Goal: Task Accomplishment & Management: Manage account settings

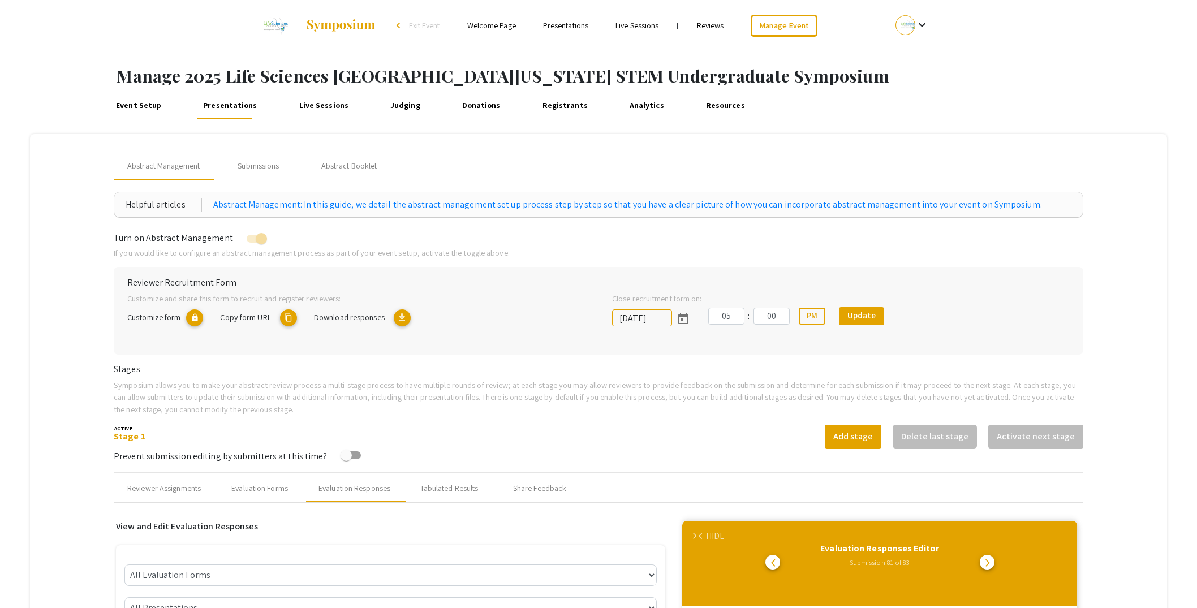
select select "[PERSON_NAME]"
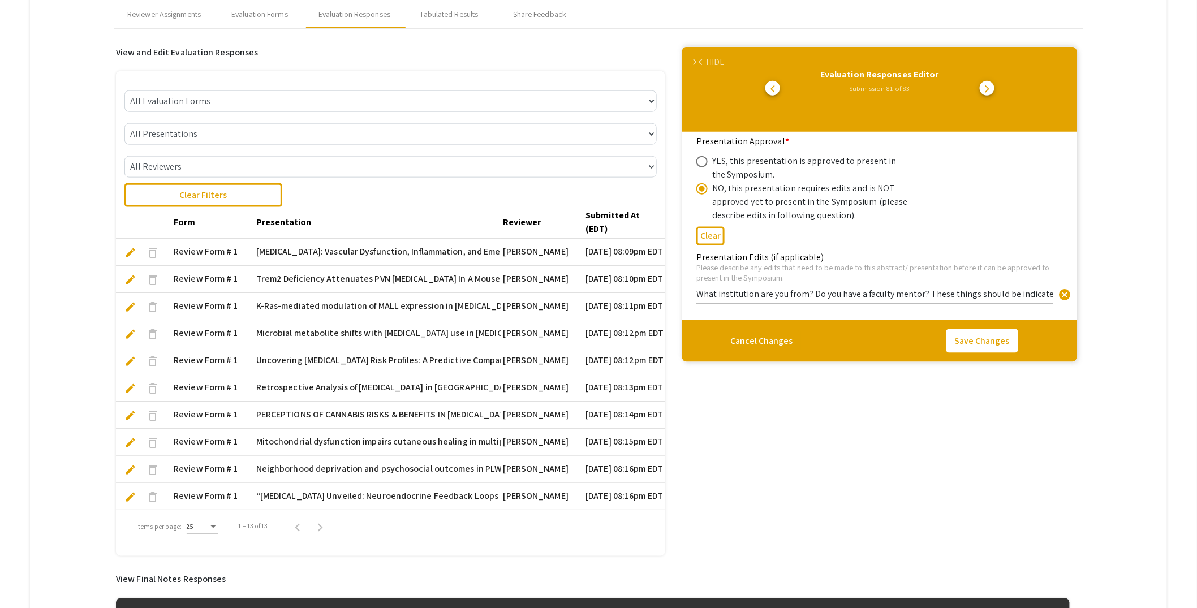
scroll to position [80, 0]
click at [717, 64] on div "HIDE" at bounding box center [715, 62] width 19 height 14
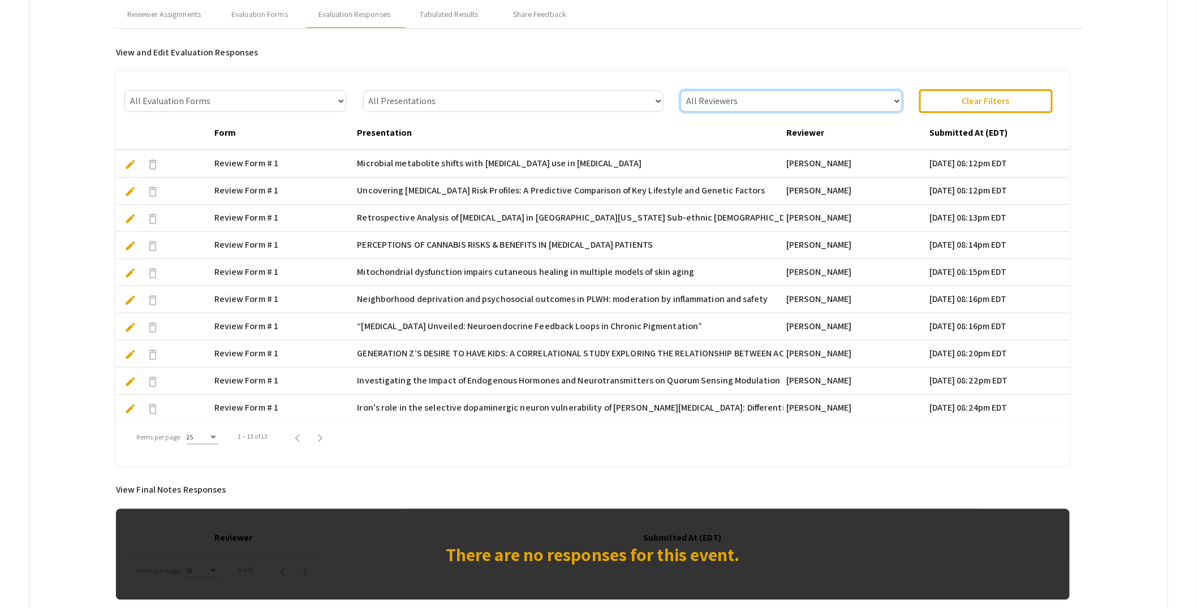
click at [886, 97] on select "All Reviewers Leslie Knecht" at bounding box center [791, 101] width 221 height 21
click at [686, 91] on select "All Reviewers Leslie Knecht" at bounding box center [791, 101] width 221 height 21
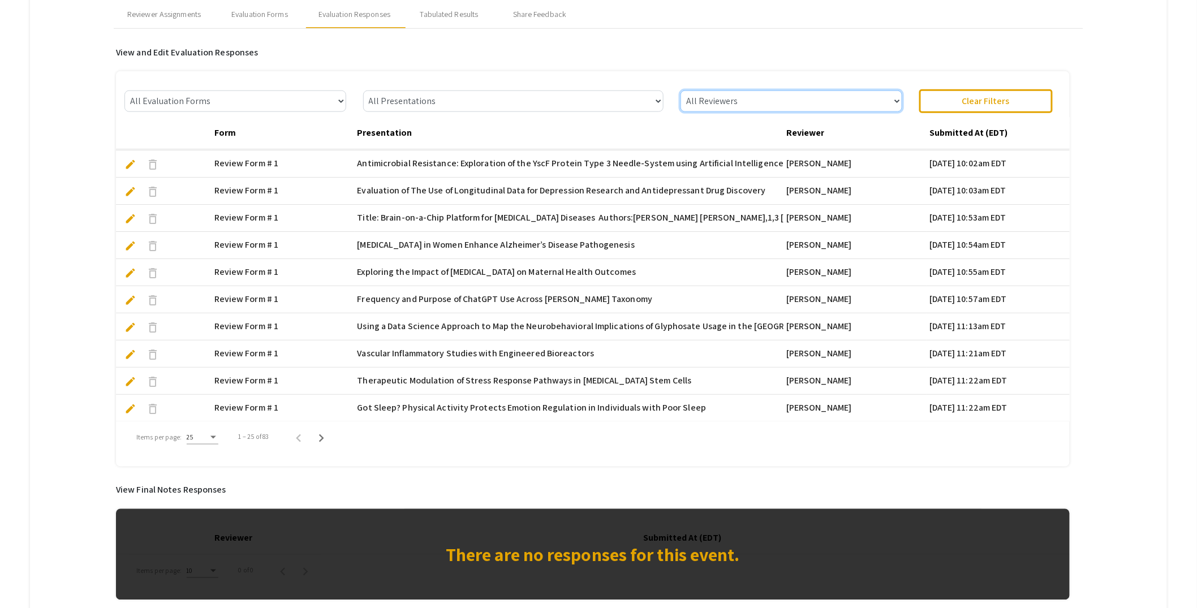
click at [871, 94] on select "All Reviewers Lisa Robison Robert Speth Melodie Eichbauer Allen Varela Leslie K…" at bounding box center [791, 101] width 221 height 21
select select "[PERSON_NAME]"
click at [686, 91] on select "All Reviewers Lisa Robison Robert Speth Melodie Eichbauer Allen Varela Leslie K…" at bounding box center [791, 101] width 221 height 21
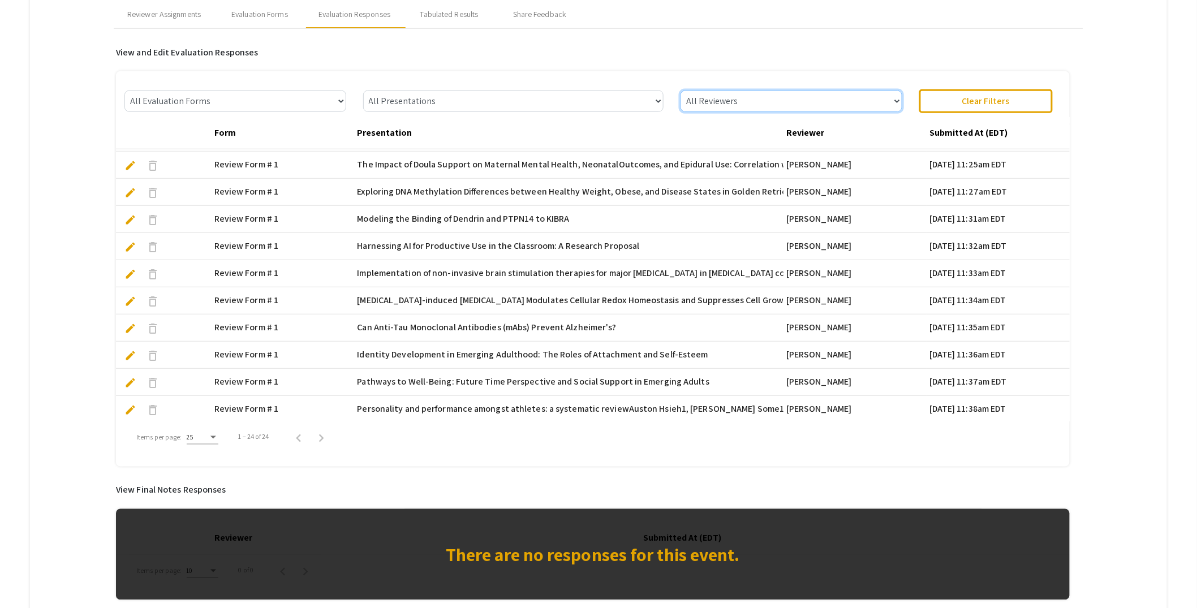
scroll to position [379, 0]
click at [816, 105] on select "All Reviewers Lisa Robison" at bounding box center [791, 101] width 221 height 21
click at [686, 91] on select "All Reviewers Lisa Robison" at bounding box center [791, 101] width 221 height 21
click at [886, 102] on select "All Reviewers Lisa Robison Robert Speth Melodie Eichbauer Allen Varela Leslie K…" at bounding box center [791, 101] width 221 height 21
select select "[PERSON_NAME]"
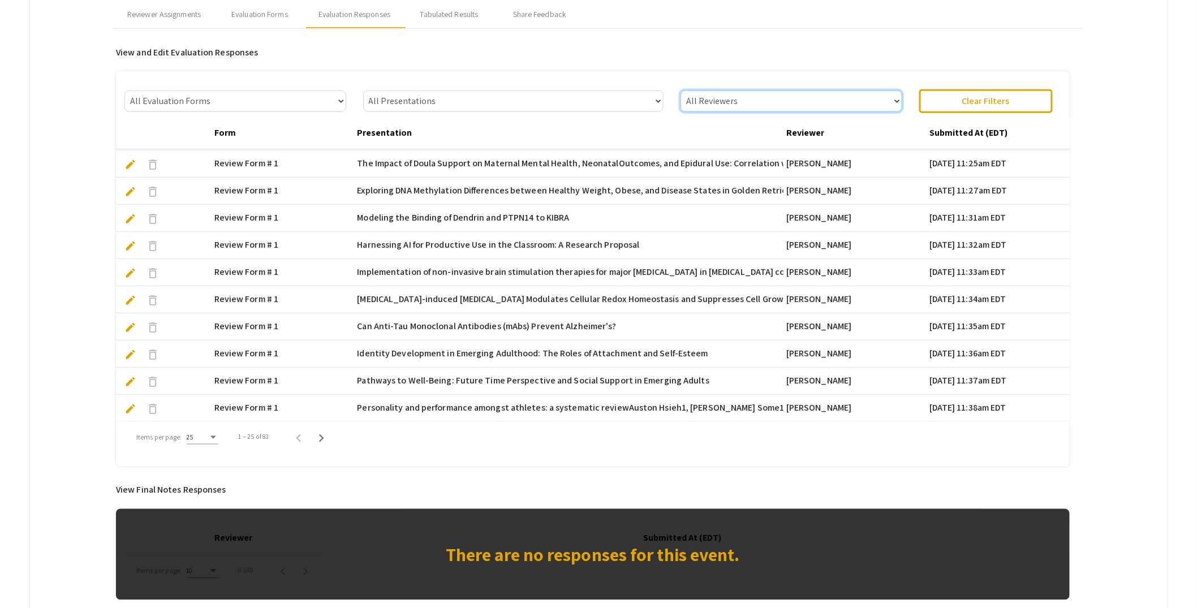
click at [686, 91] on select "All Reviewers Lisa Robison Robert Speth Melodie Eichbauer Allen Varela Leslie K…" at bounding box center [791, 101] width 221 height 21
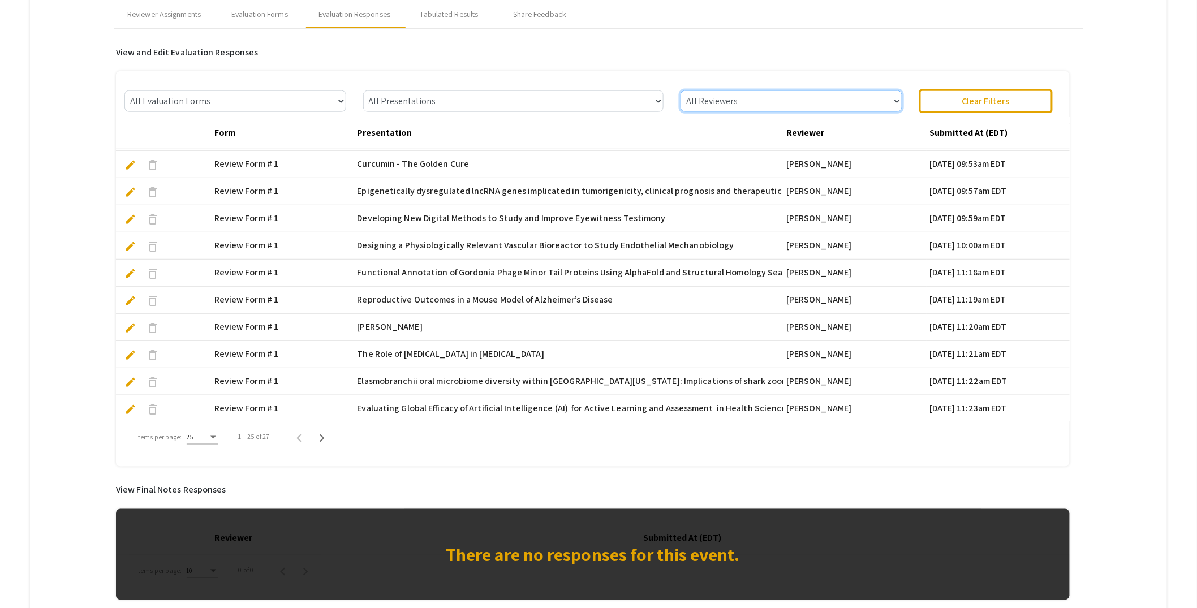
scroll to position [387, 0]
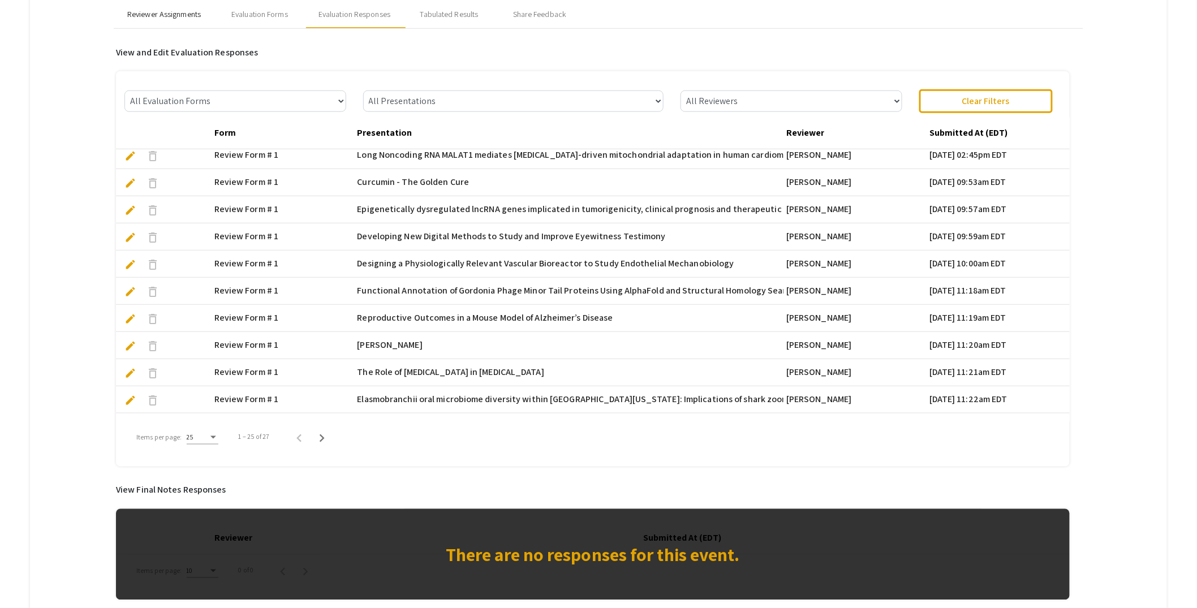
click at [177, 14] on div "Reviewer Assignments" at bounding box center [164, 14] width 74 height 12
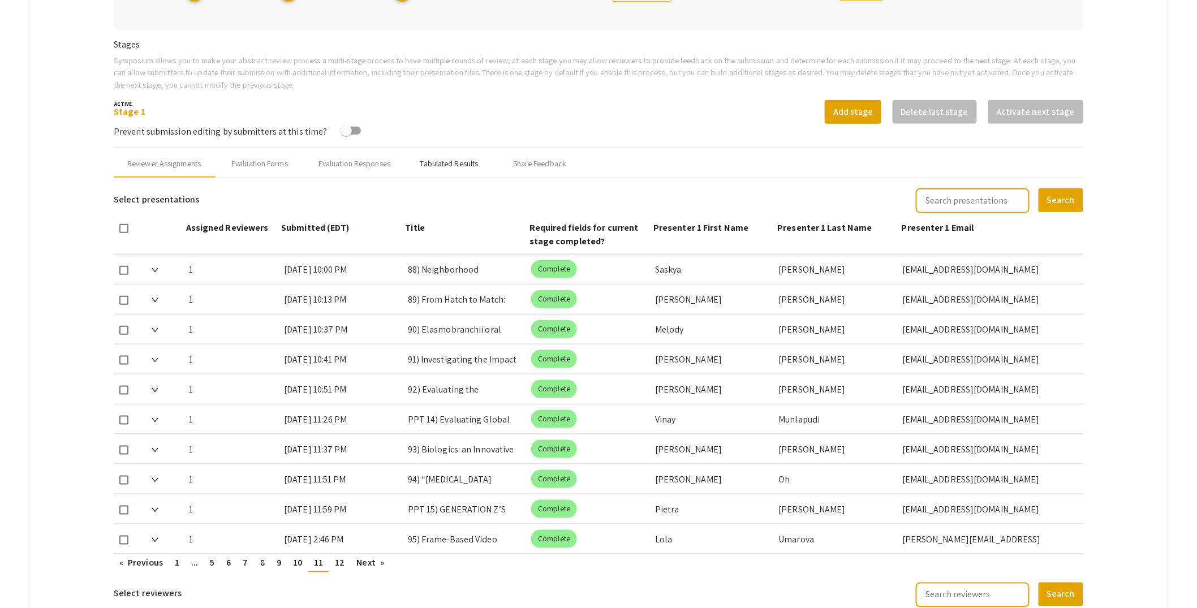
click at [447, 164] on div "Tabulated Results" at bounding box center [449, 164] width 58 height 12
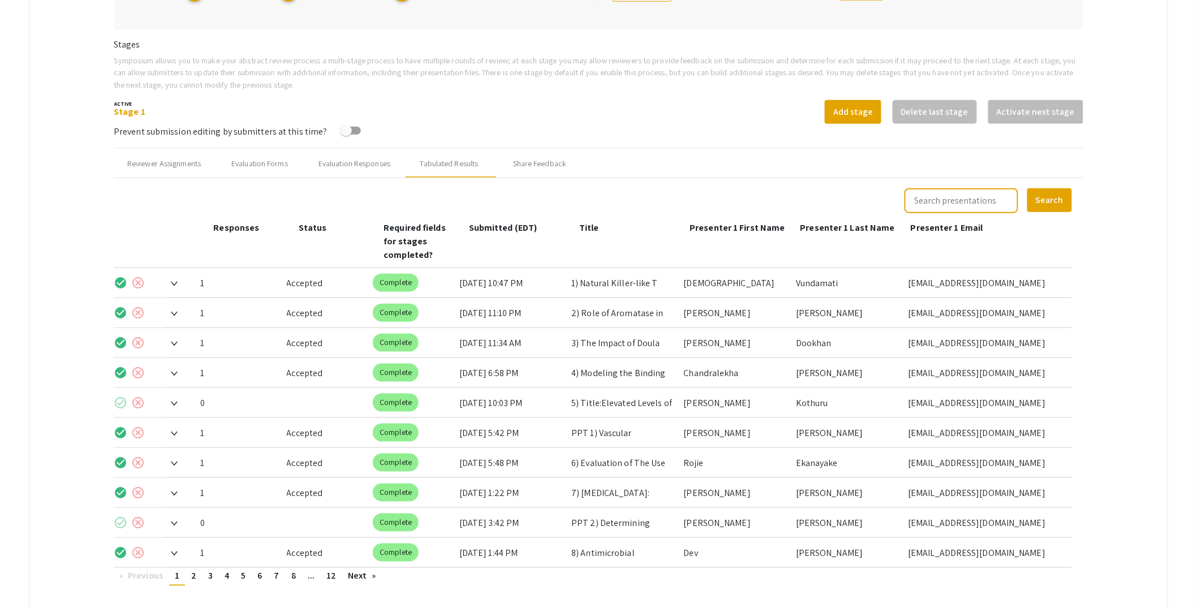
click at [976, 199] on input "text" at bounding box center [962, 200] width 114 height 25
type input "pierce"
click at [1027, 188] on button "Search" at bounding box center [1049, 200] width 45 height 24
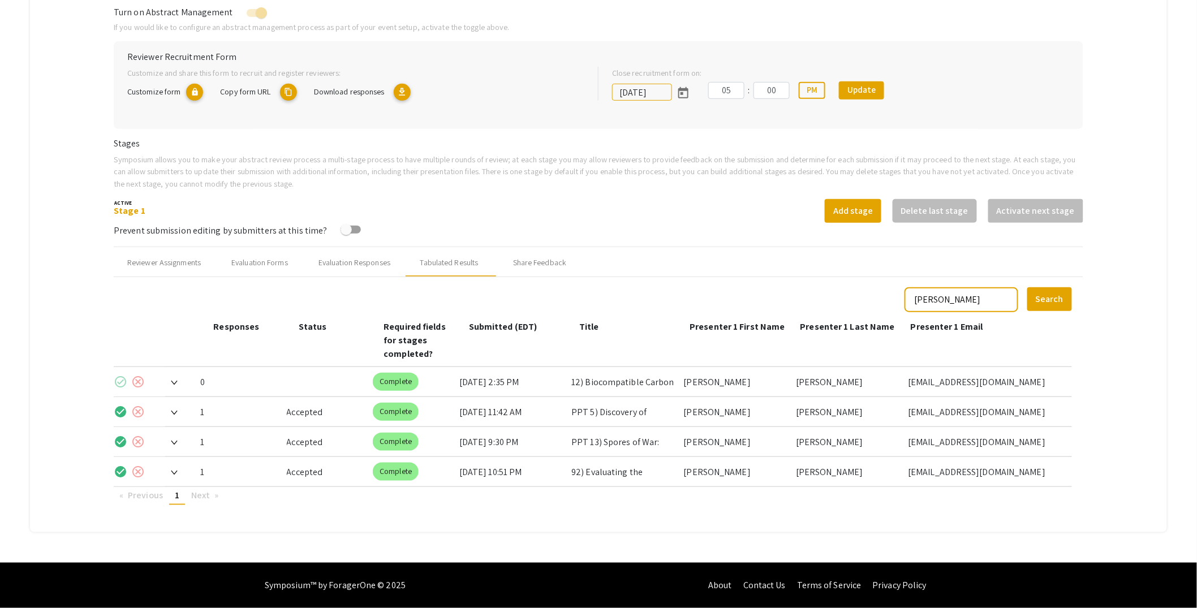
scroll to position [210, 0]
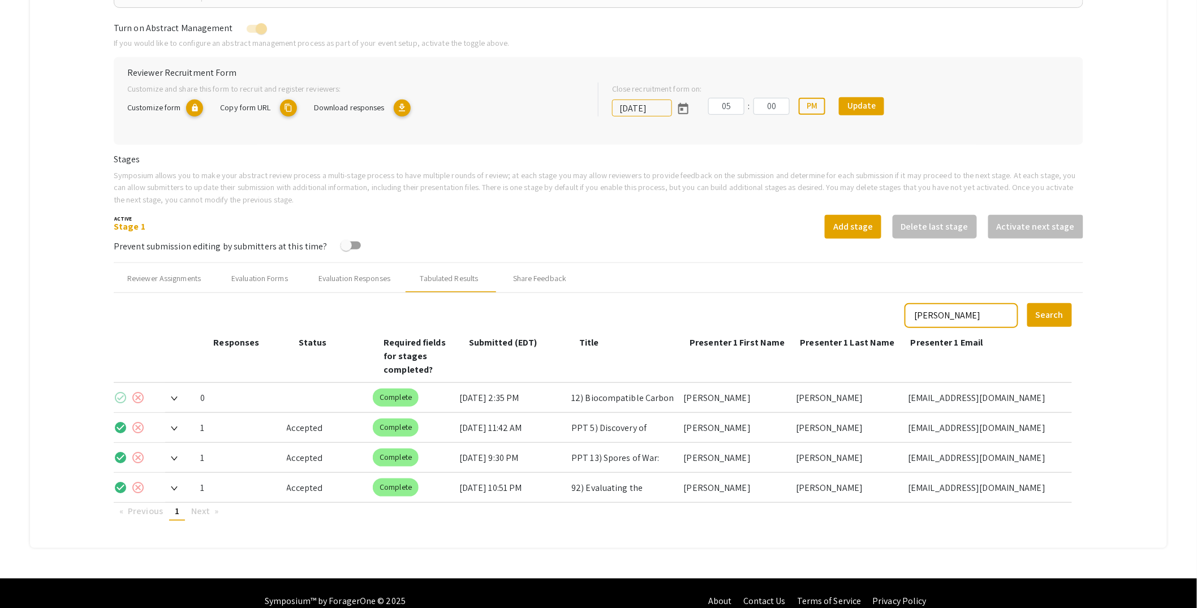
click at [180, 384] on div at bounding box center [178, 397] width 26 height 29
click at [178, 397] on img at bounding box center [174, 399] width 7 height 5
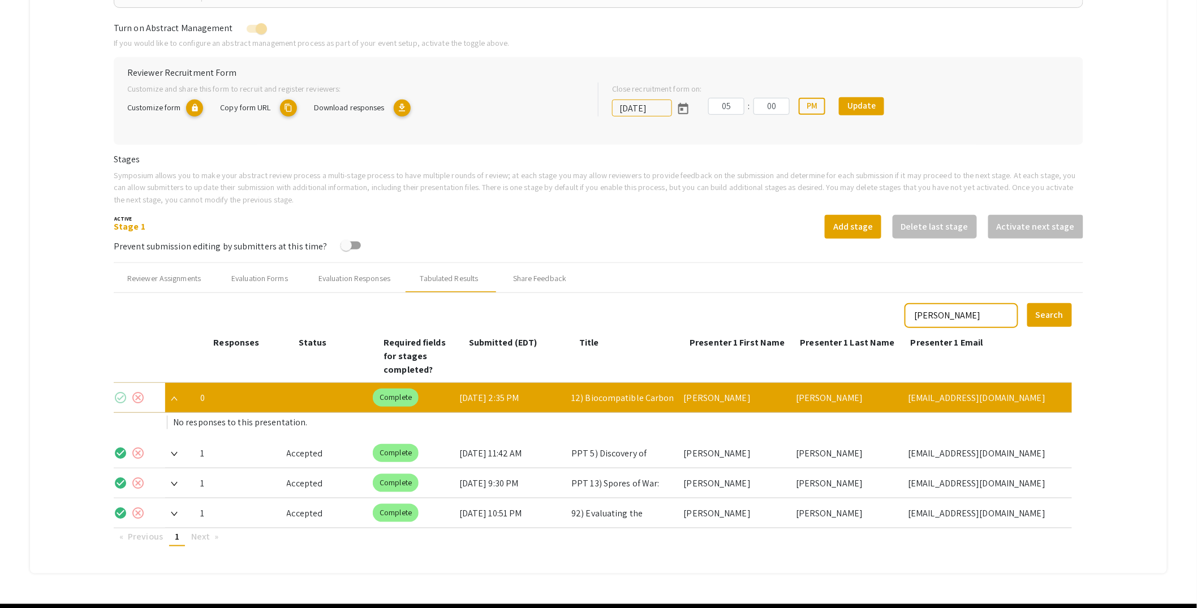
click at [965, 383] on div "[EMAIL_ADDRESS][DOMAIN_NAME]" at bounding box center [985, 397] width 155 height 29
click at [796, 383] on div "check_circle cancel 0 Complete 9/23/25, 2:35 PM 12) Biocompatible Carbon Dots D…" at bounding box center [593, 398] width 958 height 30
click at [697, 384] on div "[PERSON_NAME]" at bounding box center [735, 397] width 103 height 29
drag, startPoint x: 616, startPoint y: 384, endPoint x: 554, endPoint y: 387, distance: 61.7
click at [615, 384] on div "12) Biocompatible Carbon Dots Derived From Natural Oils: A Green Approach for N…" at bounding box center [622, 397] width 103 height 29
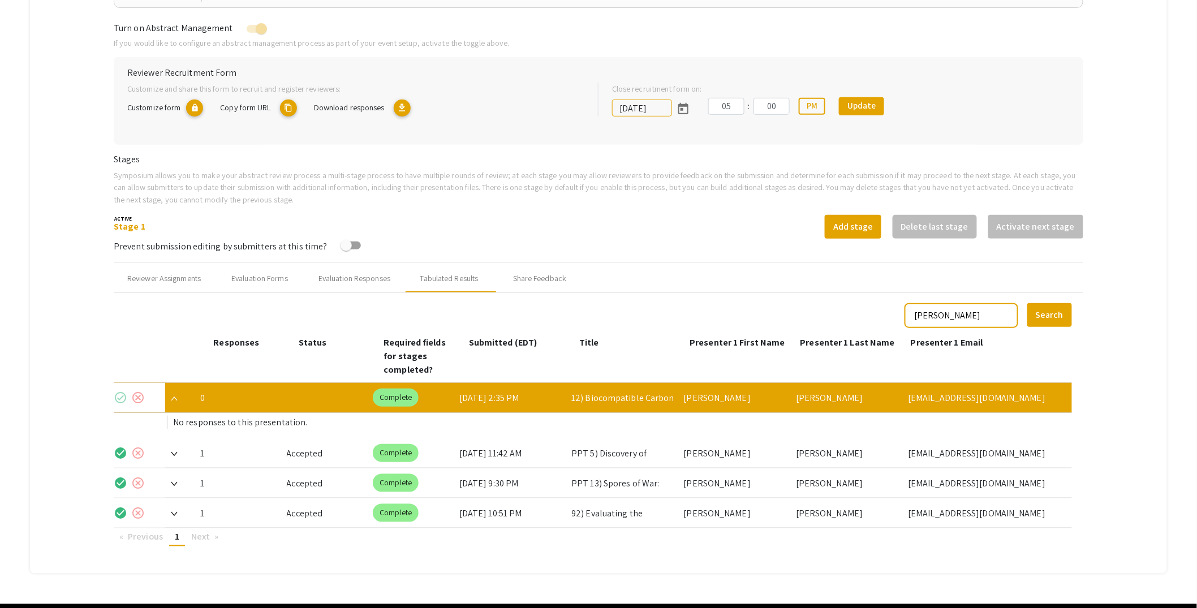
click at [511, 387] on div "[DATE] 2:35 PM" at bounding box center [510, 397] width 103 height 29
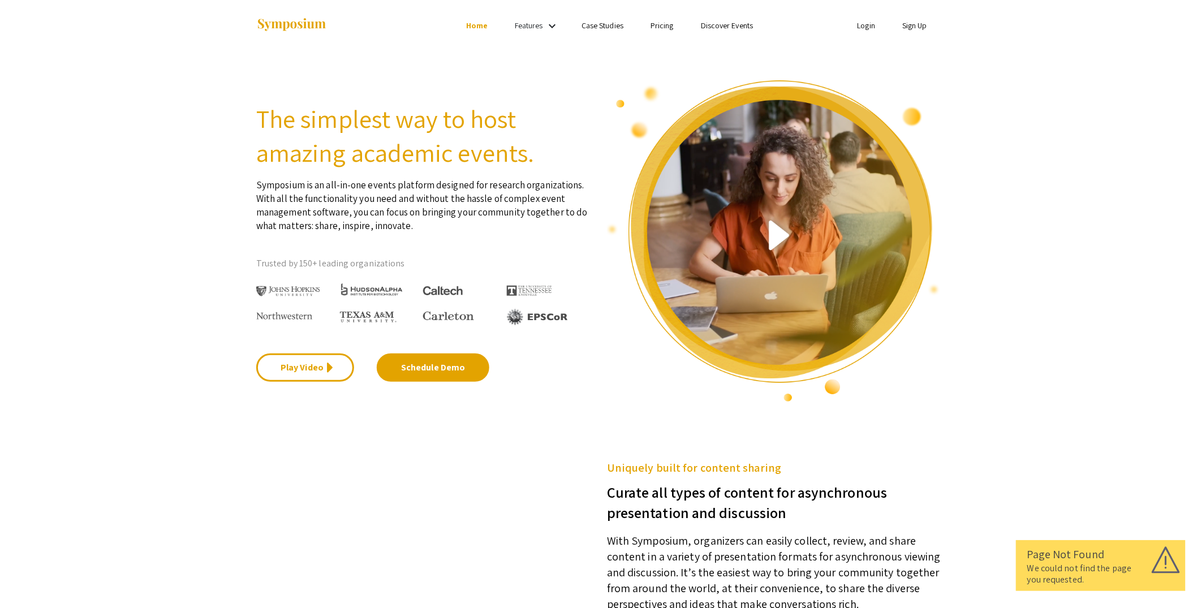
click at [862, 23] on link "Login" at bounding box center [867, 25] width 18 height 10
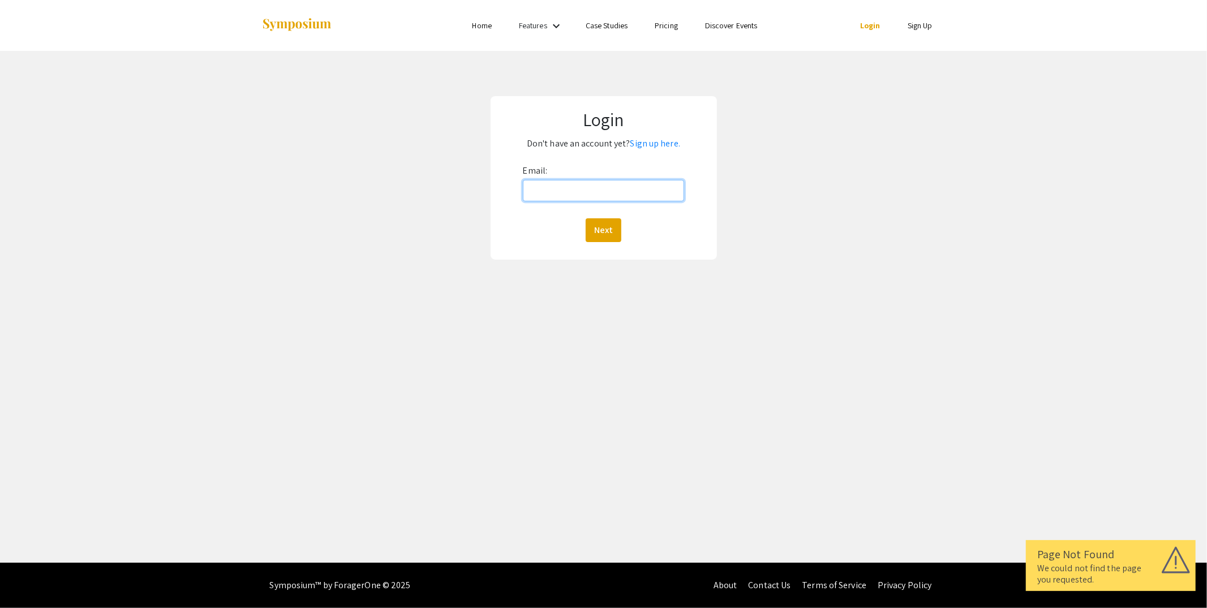
click at [581, 192] on input "Email:" at bounding box center [604, 190] width 162 height 21
type input "[EMAIL_ADDRESS][DOMAIN_NAME]"
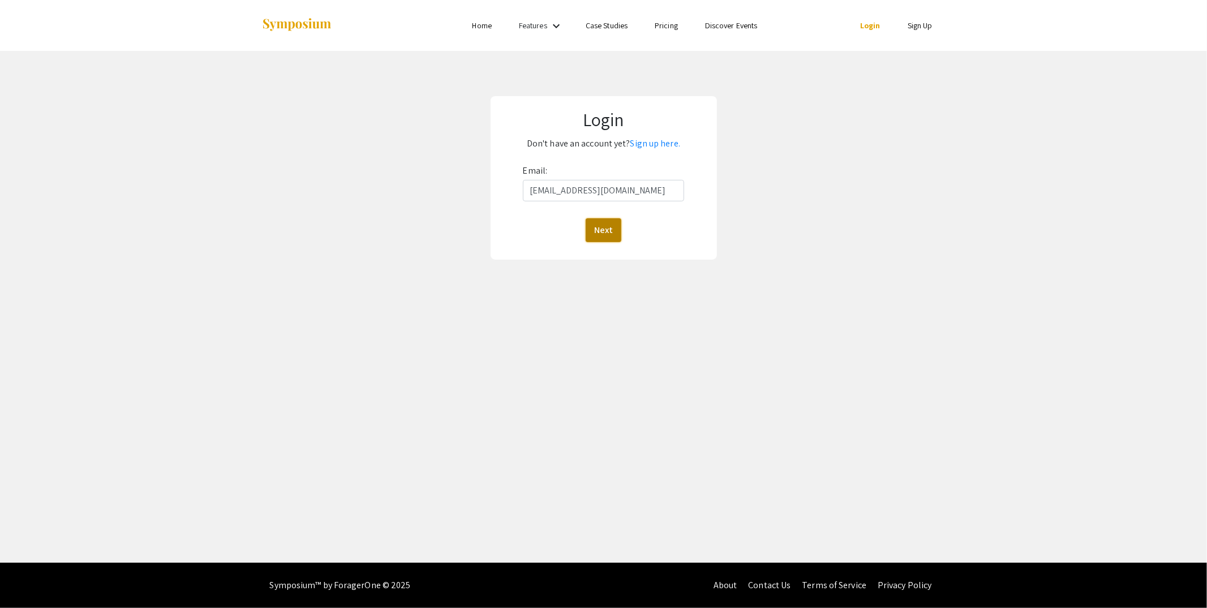
click at [602, 229] on button "Next" at bounding box center [603, 230] width 36 height 24
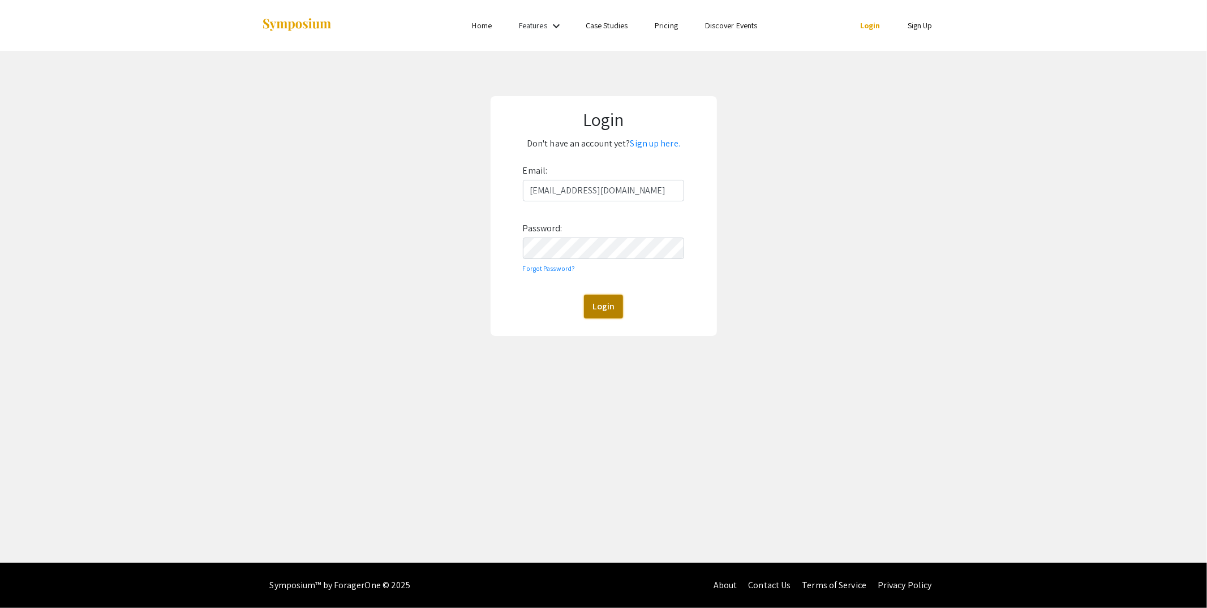
click at [610, 307] on button "Login" at bounding box center [603, 307] width 39 height 24
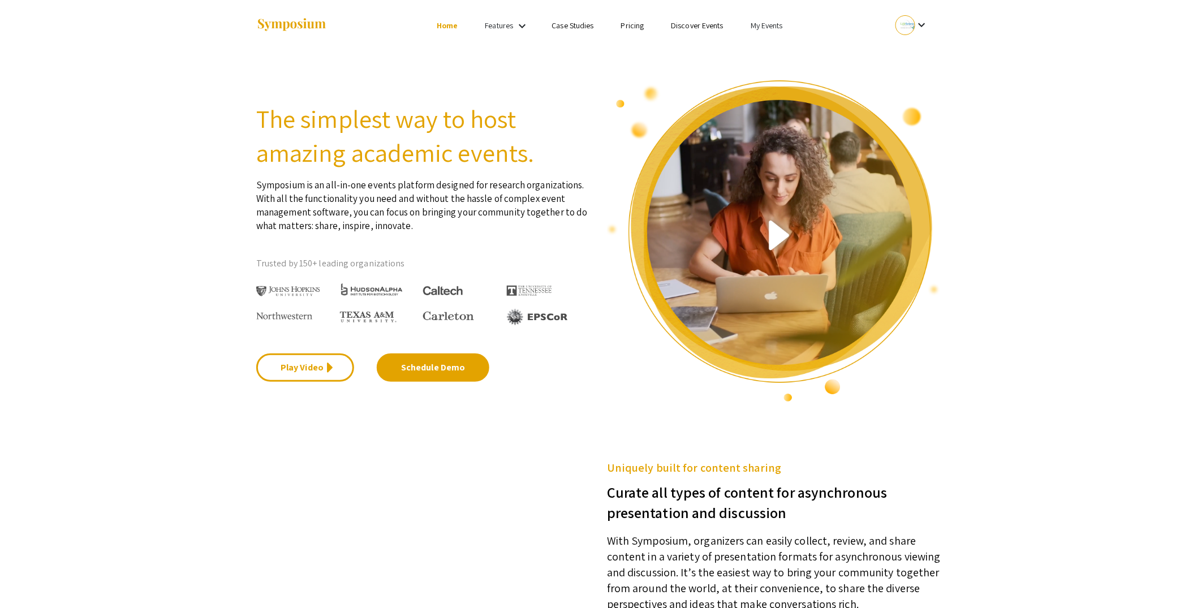
click at [767, 23] on link "My Events" at bounding box center [767, 25] width 32 height 10
click at [777, 50] on button "Events I've organized" at bounding box center [785, 50] width 97 height 27
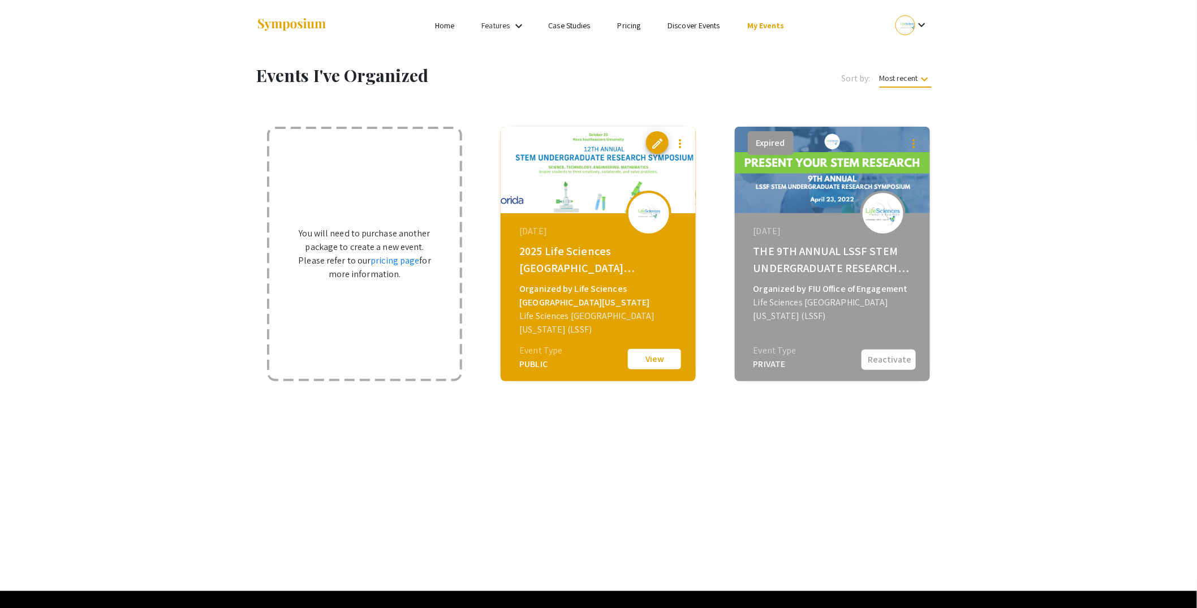
drag, startPoint x: 573, startPoint y: 305, endPoint x: 582, endPoint y: 233, distance: 72.3
click at [573, 309] on div "Life Sciences [GEOGRAPHIC_DATA][US_STATE] (LSSF)" at bounding box center [599, 322] width 161 height 27
click at [583, 193] on img at bounding box center [598, 170] width 195 height 87
click at [597, 162] on img at bounding box center [598, 170] width 195 height 87
click at [619, 183] on img at bounding box center [598, 170] width 195 height 87
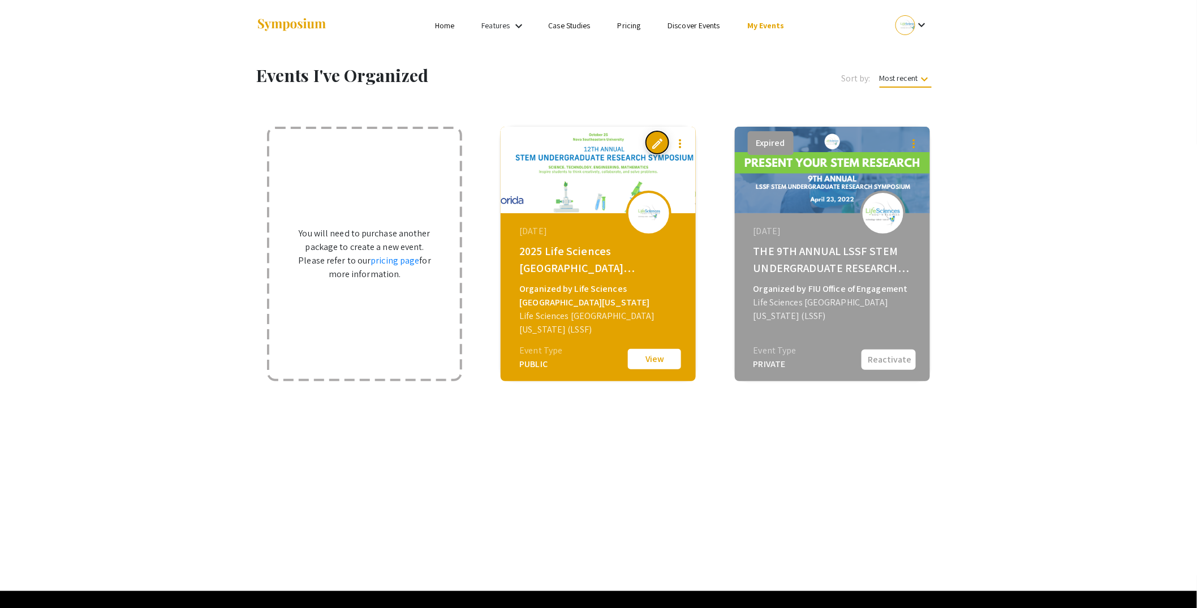
click at [653, 144] on span "edit" at bounding box center [658, 144] width 14 height 14
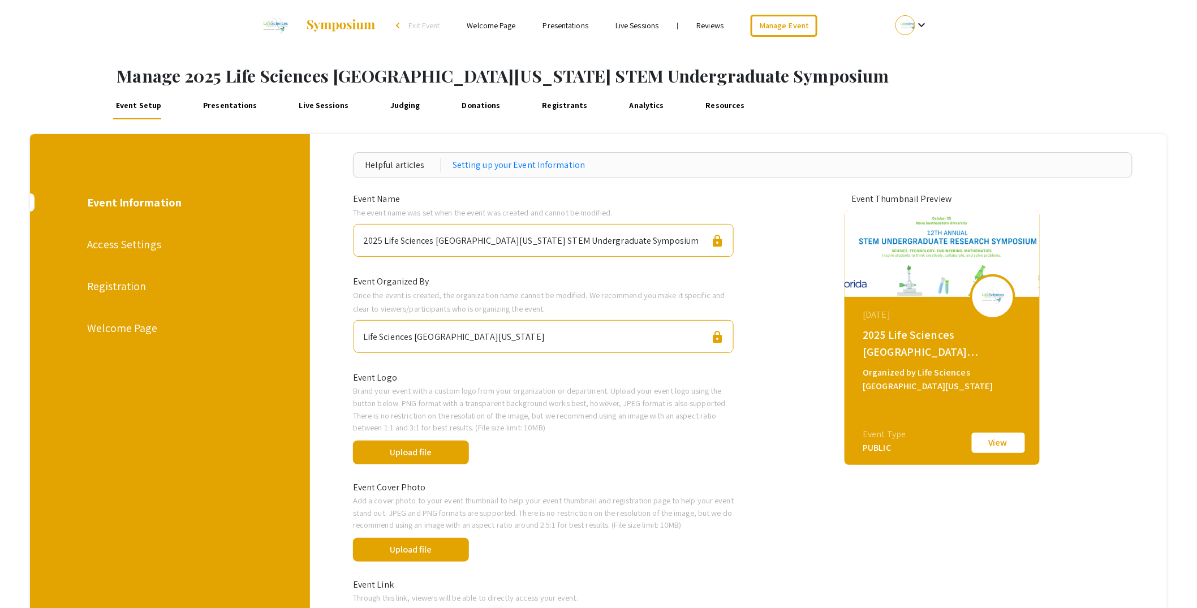
click at [226, 107] on link "Presentations" at bounding box center [230, 105] width 60 height 27
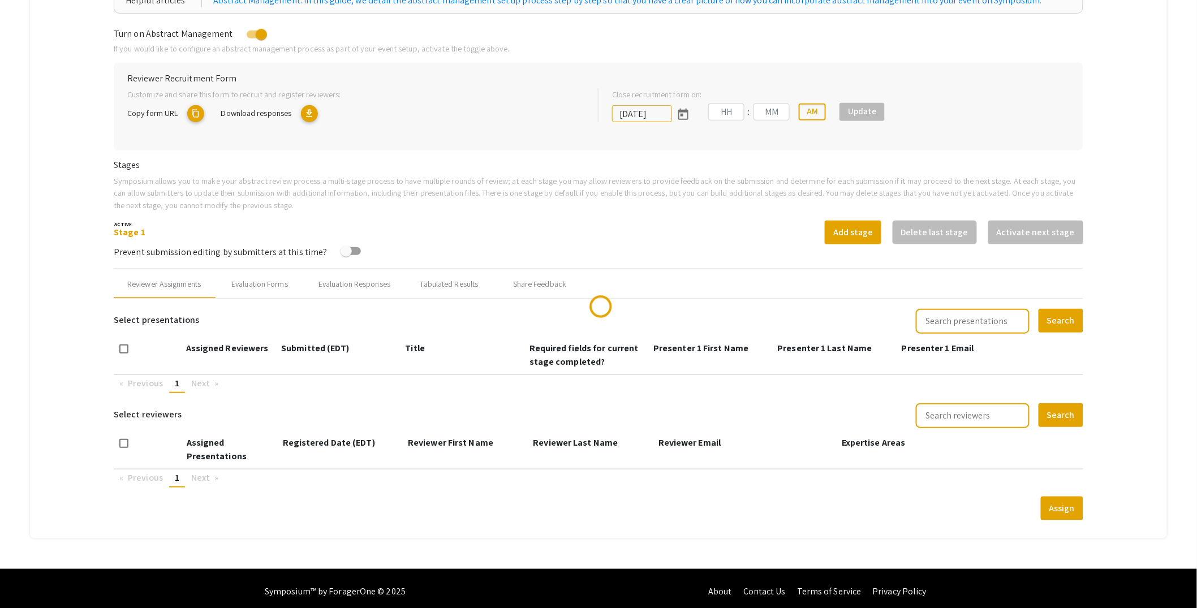
scroll to position [205, 0]
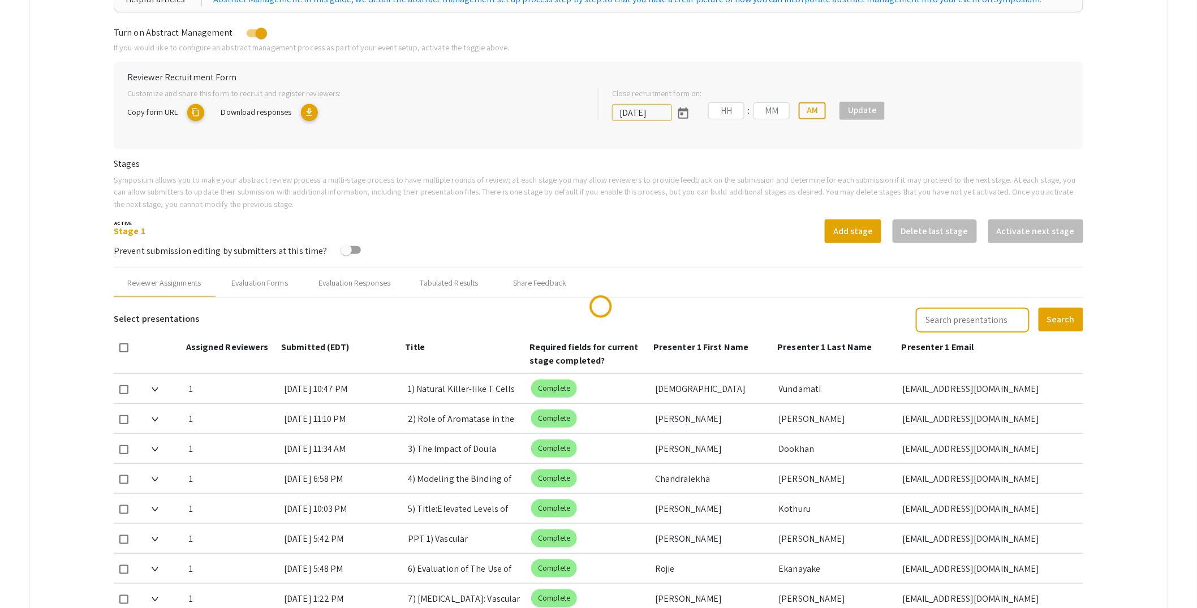
type input "[DATE]"
type input "05"
type input "00"
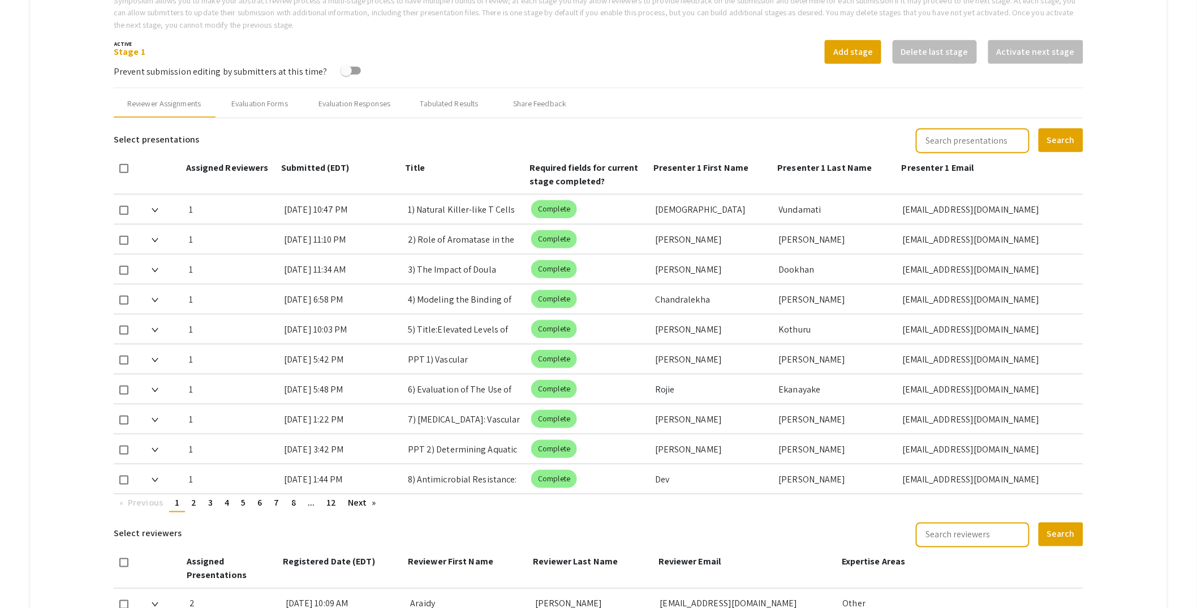
scroll to position [416, 0]
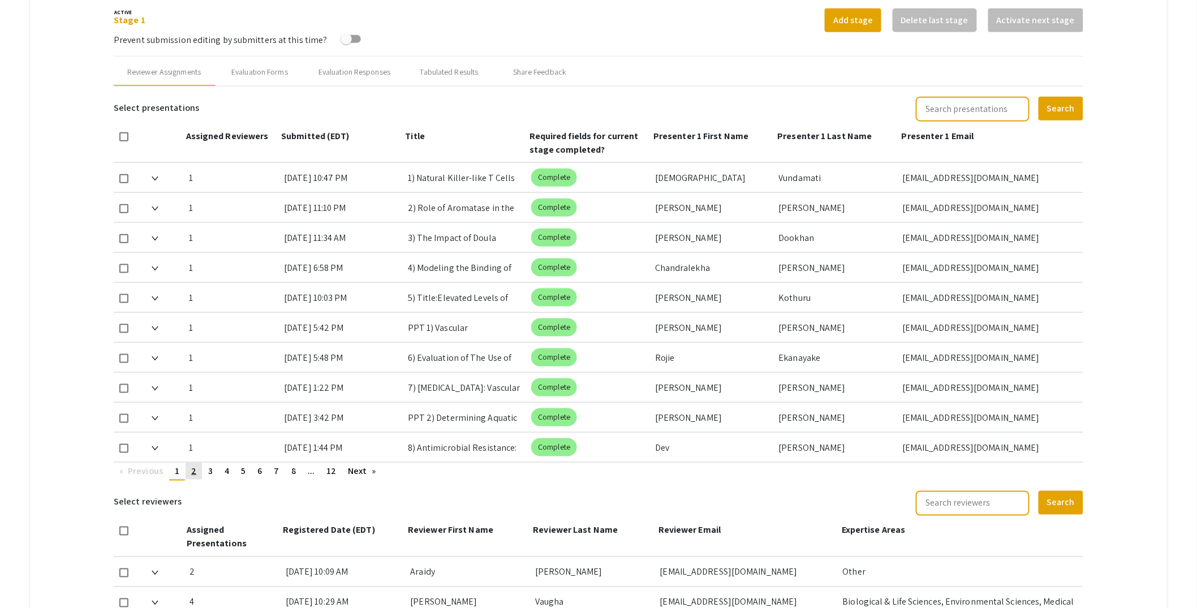
click at [199, 470] on link "page 2" at bounding box center [194, 471] width 16 height 17
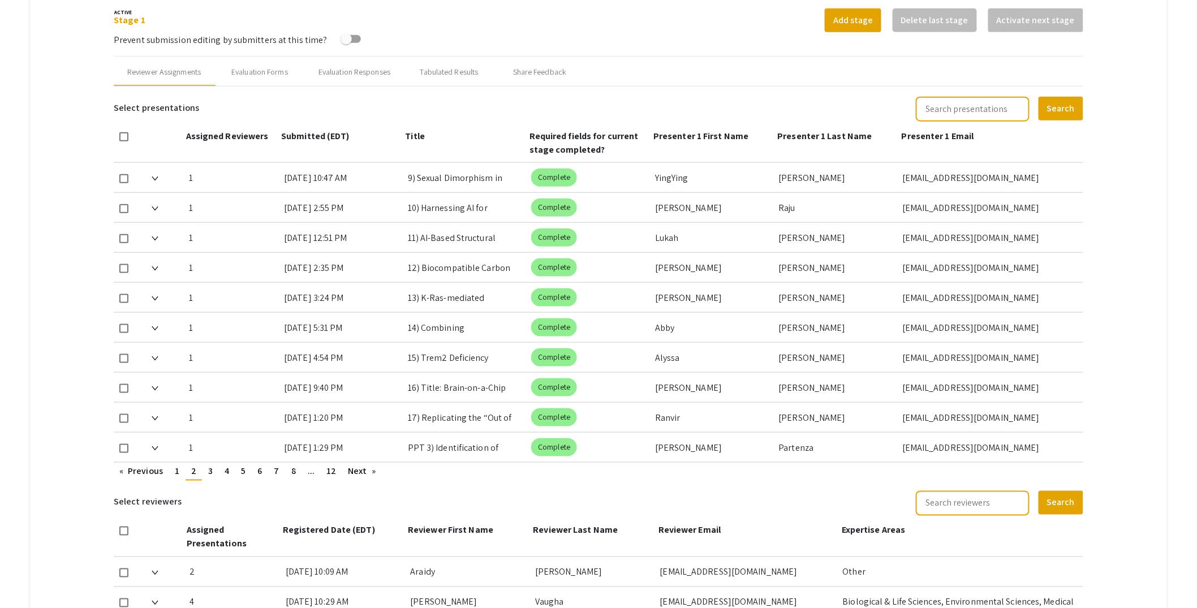
click at [156, 266] on img at bounding box center [155, 268] width 7 height 5
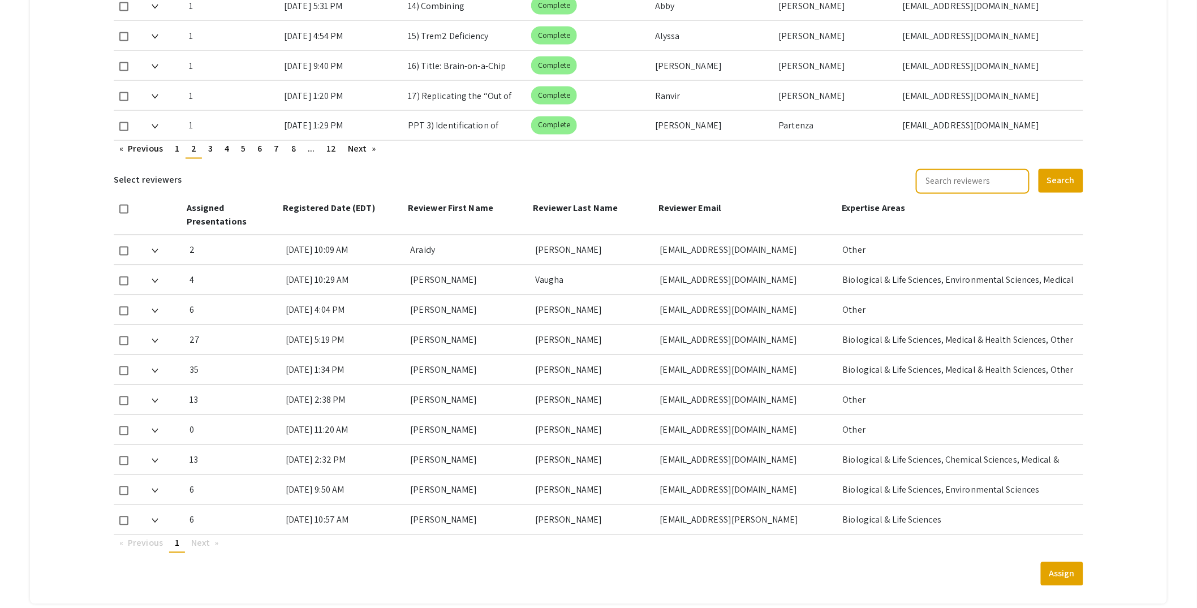
scroll to position [788, 0]
click at [156, 368] on img at bounding box center [155, 370] width 7 height 5
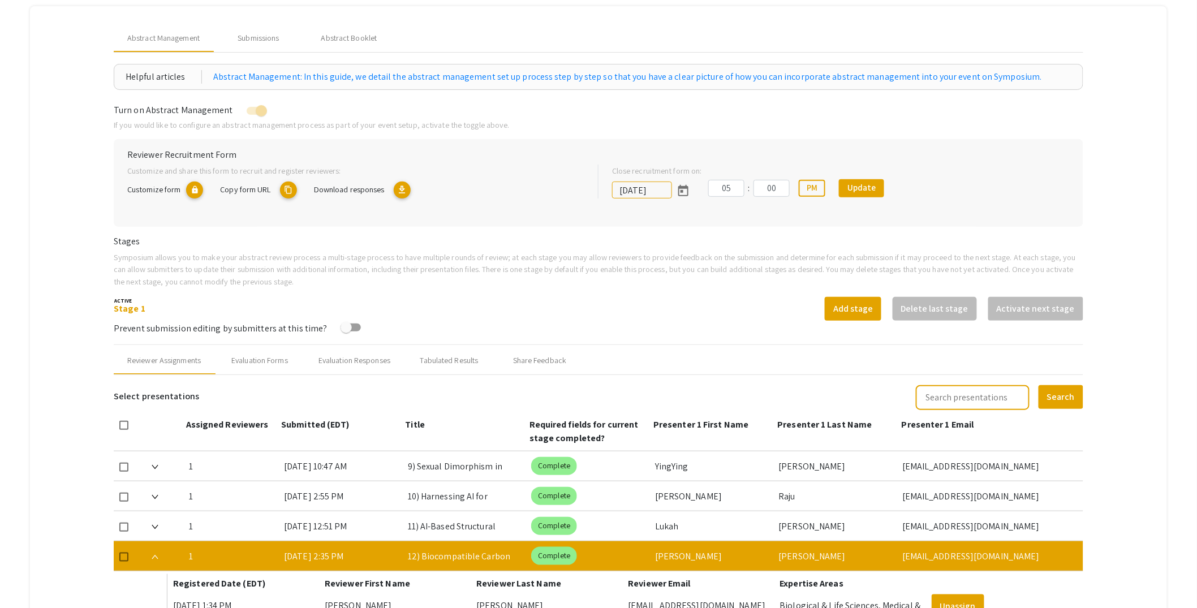
scroll to position [202, 0]
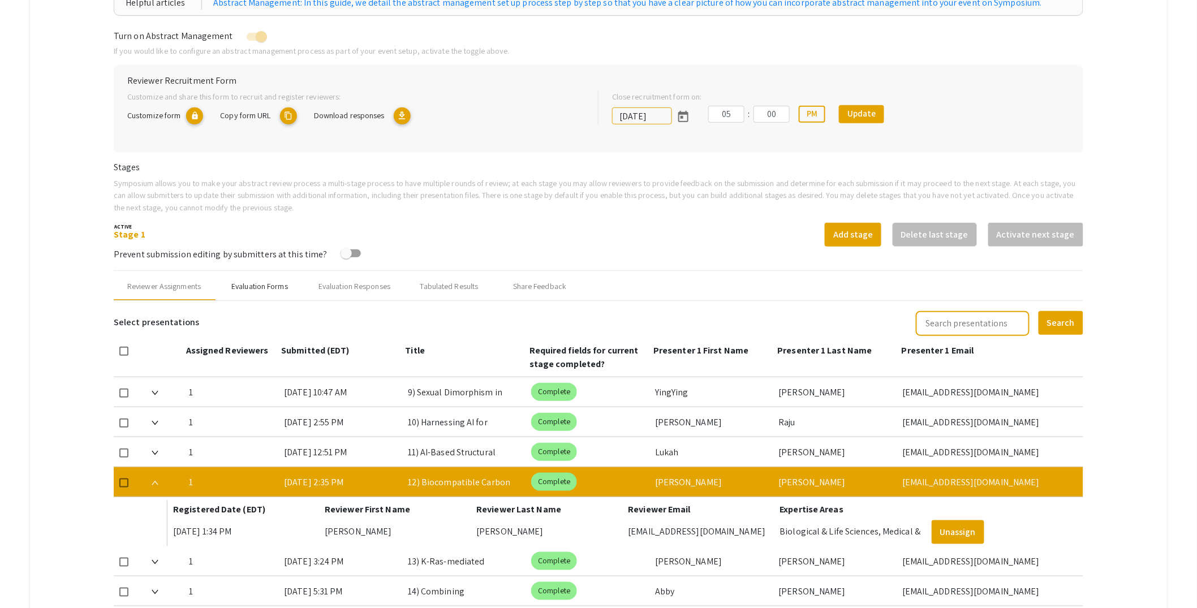
click at [274, 288] on div "Evaluation Forms" at bounding box center [259, 287] width 57 height 12
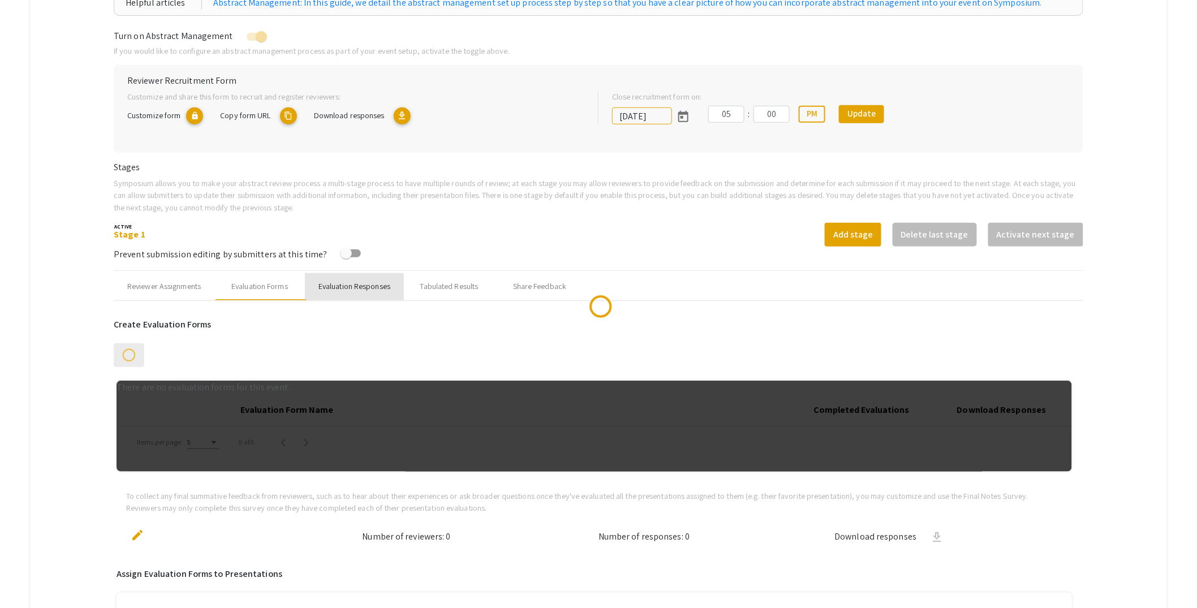
click at [380, 283] on div "Evaluation Responses" at bounding box center [354, 287] width 72 height 12
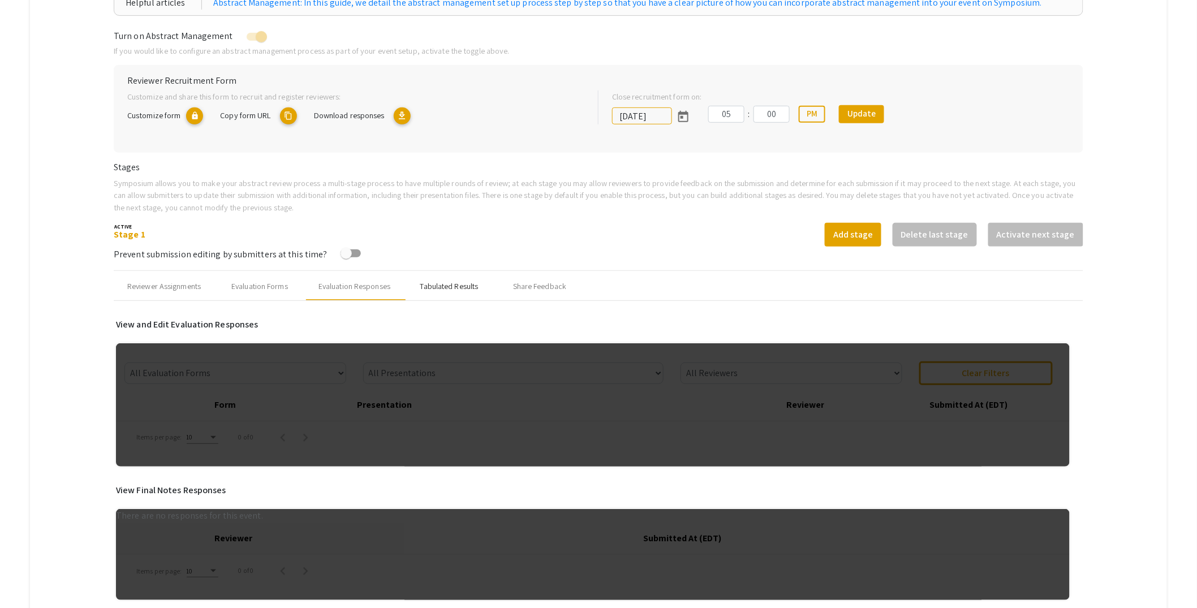
click at [454, 282] on div "Tabulated Results" at bounding box center [449, 287] width 58 height 12
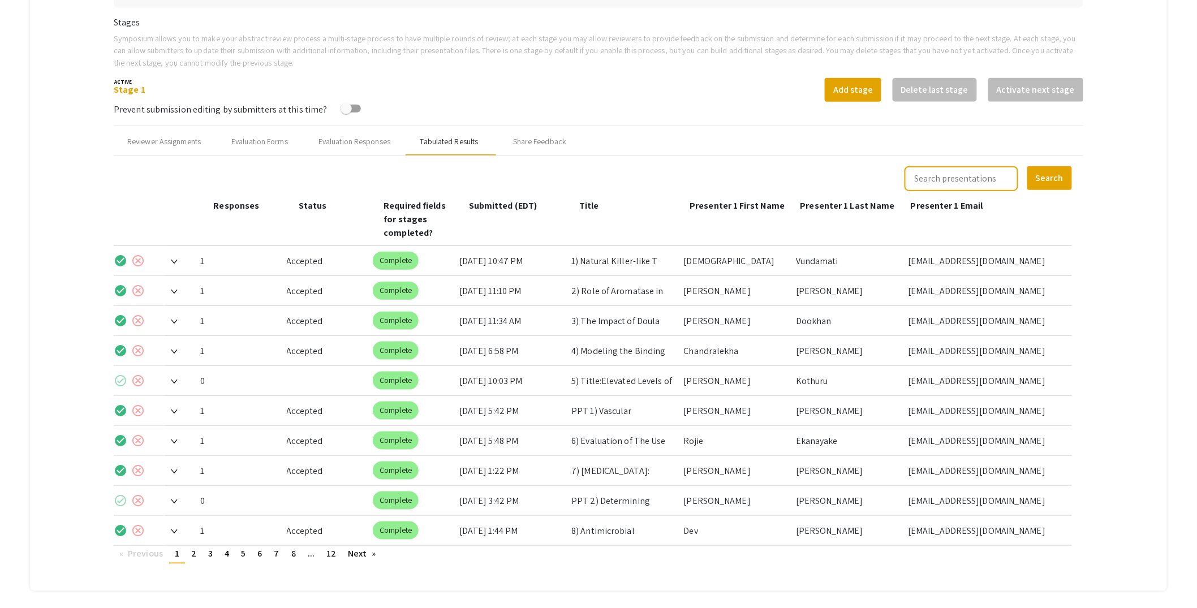
scroll to position [347, 0]
click at [205, 545] on link "page 3" at bounding box center [211, 553] width 16 height 17
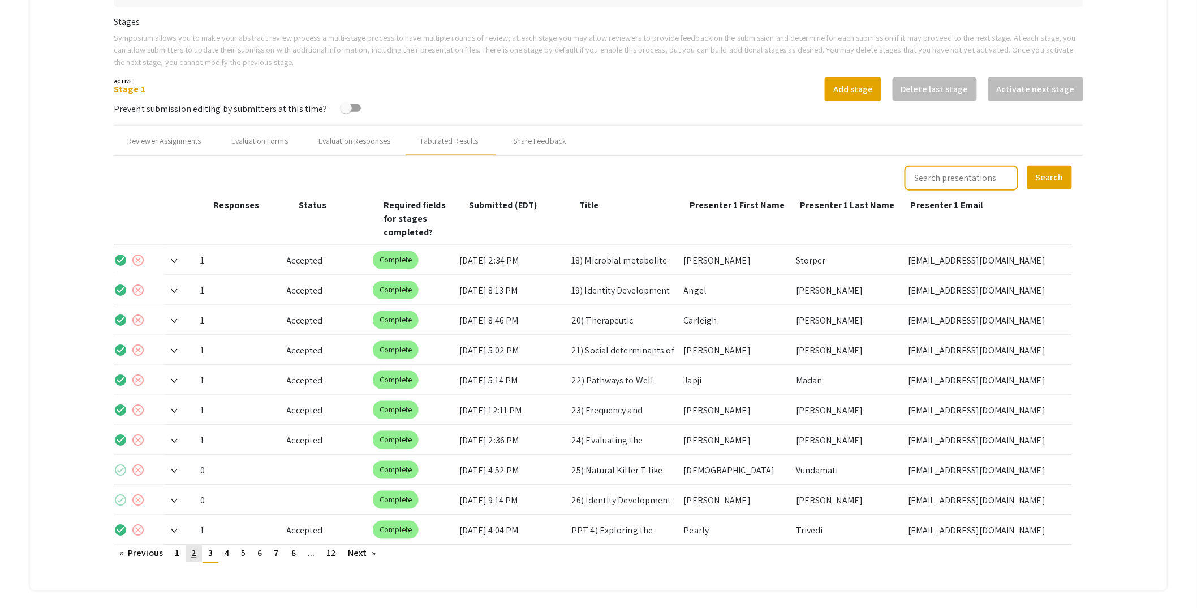
click at [194, 548] on span "2" at bounding box center [193, 554] width 5 height 12
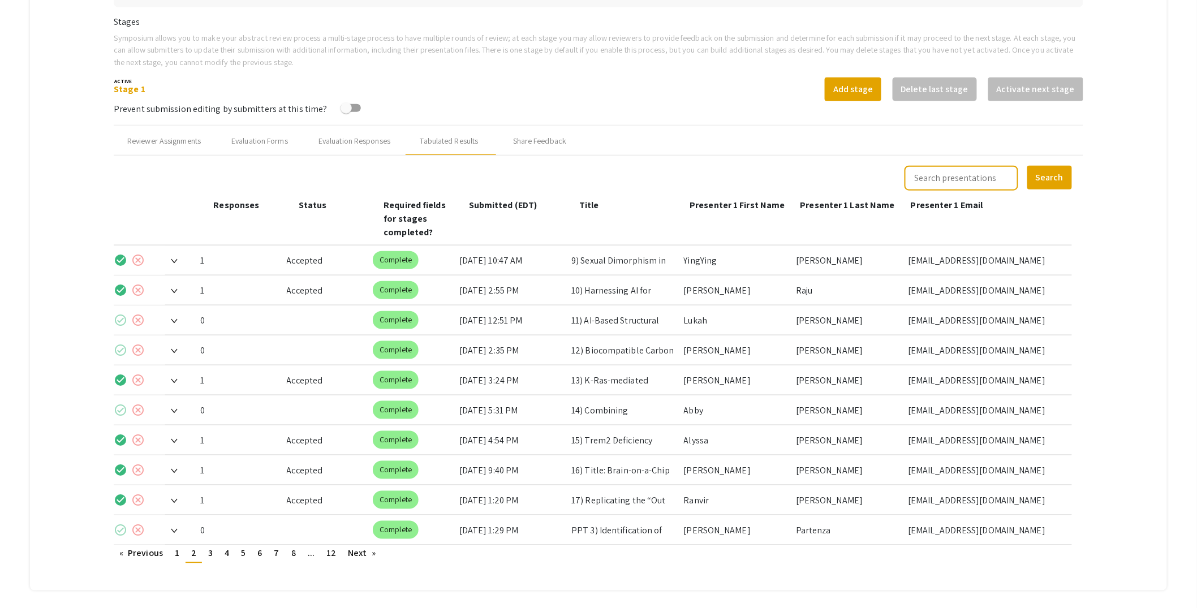
click at [173, 349] on img at bounding box center [174, 351] width 7 height 5
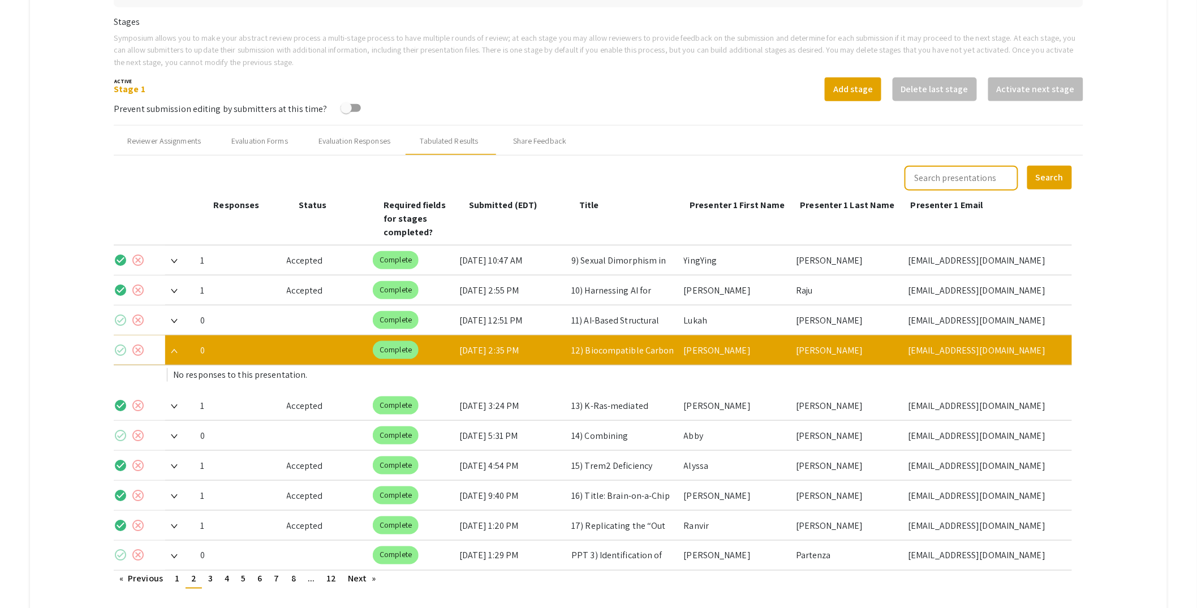
click at [173, 349] on img at bounding box center [174, 351] width 7 height 5
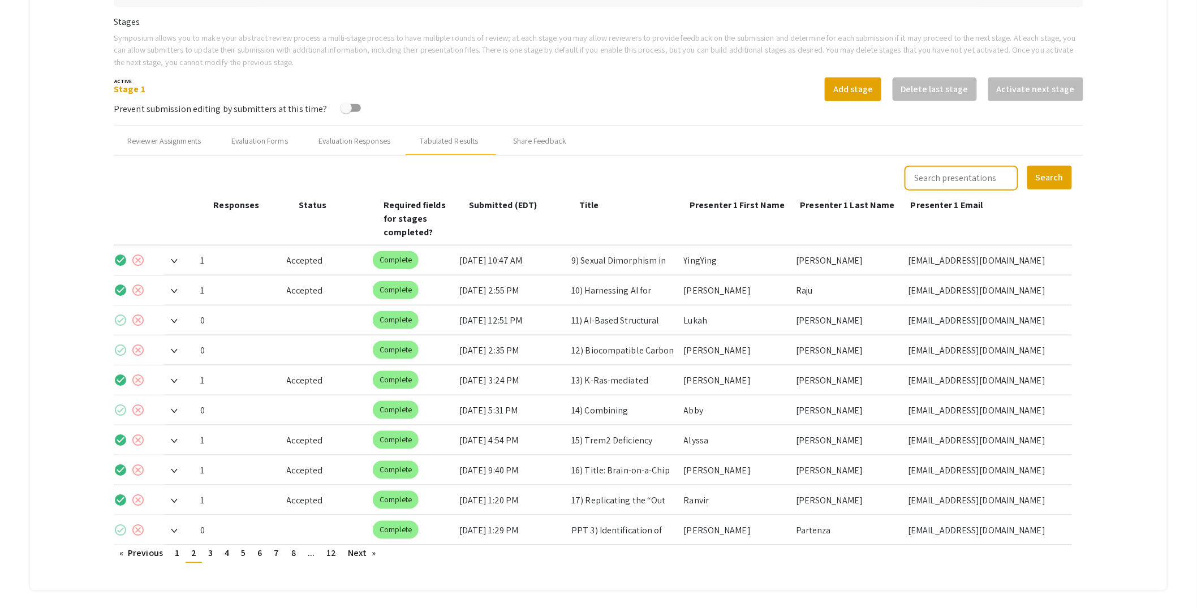
click at [177, 319] on img at bounding box center [174, 321] width 7 height 5
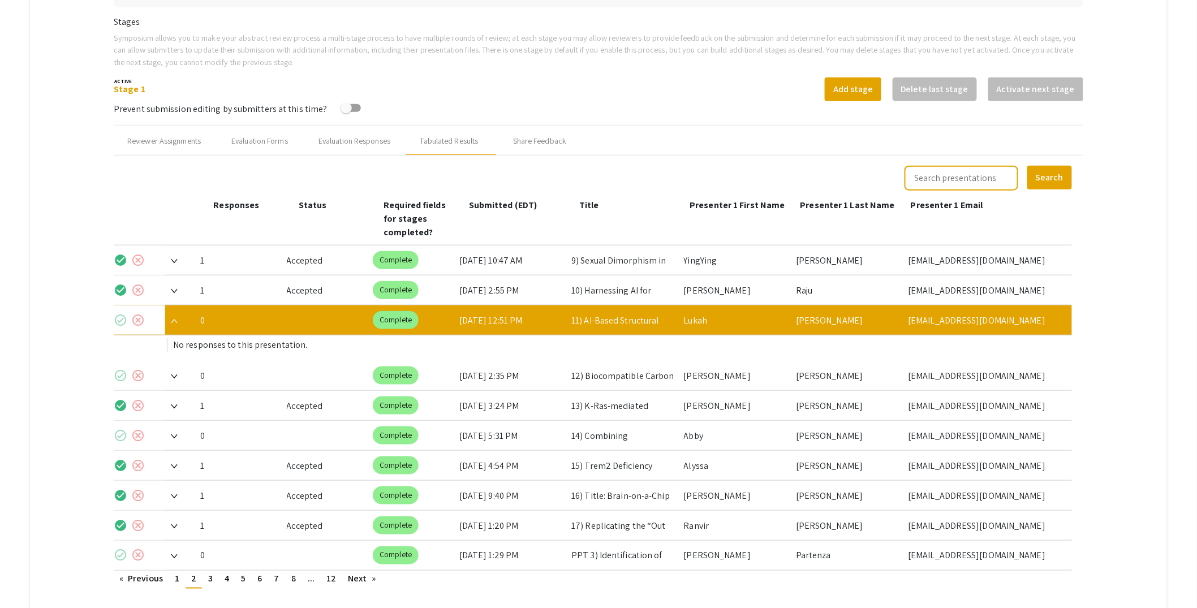
click at [177, 319] on img at bounding box center [174, 321] width 7 height 5
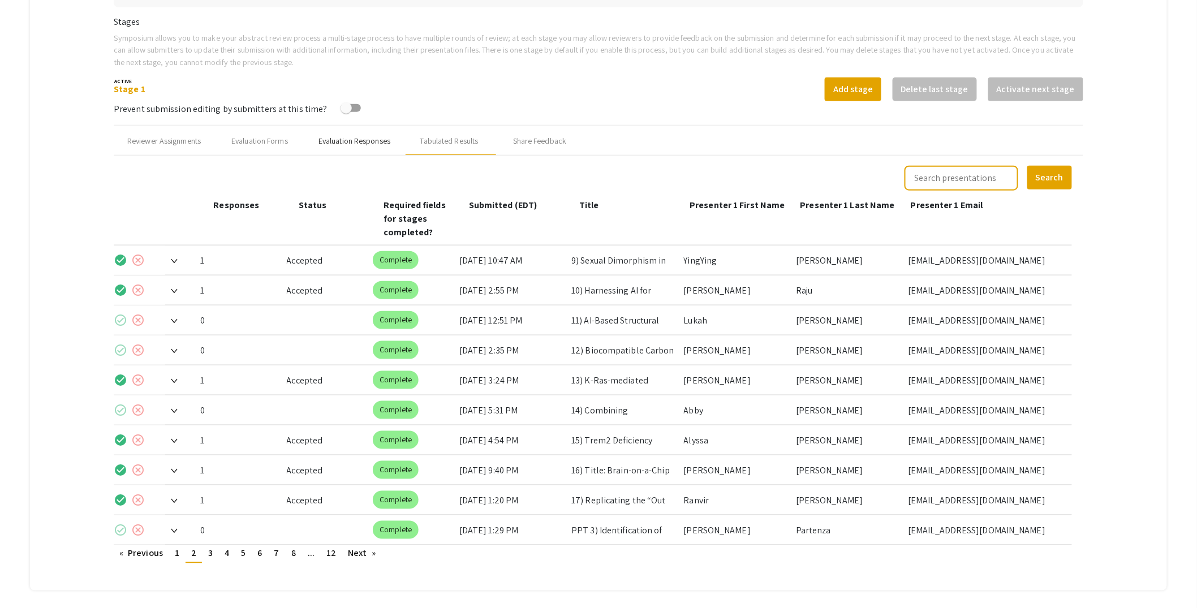
click at [324, 141] on div "Evaluation Responses" at bounding box center [354, 141] width 72 height 12
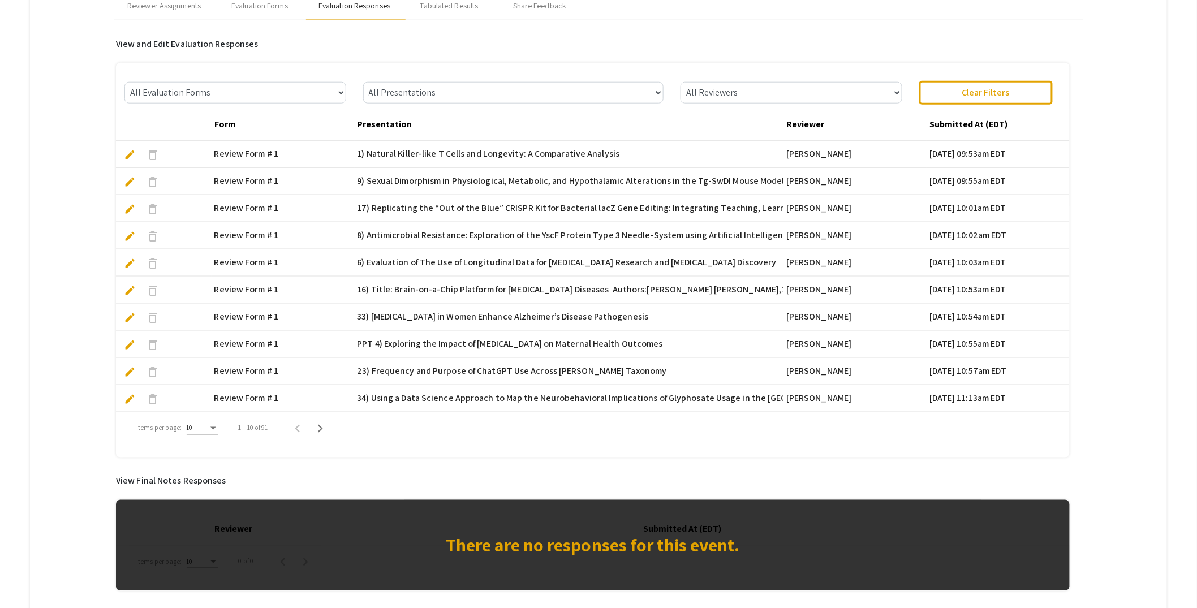
scroll to position [476, 0]
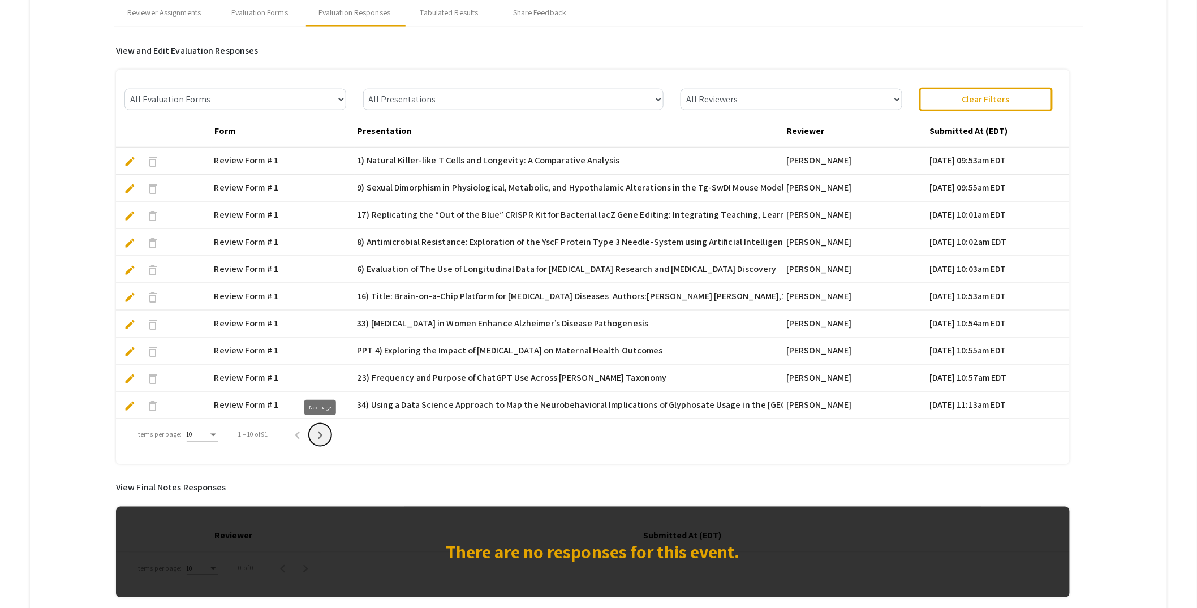
click at [322, 437] on icon "Next page" at bounding box center [320, 436] width 16 height 16
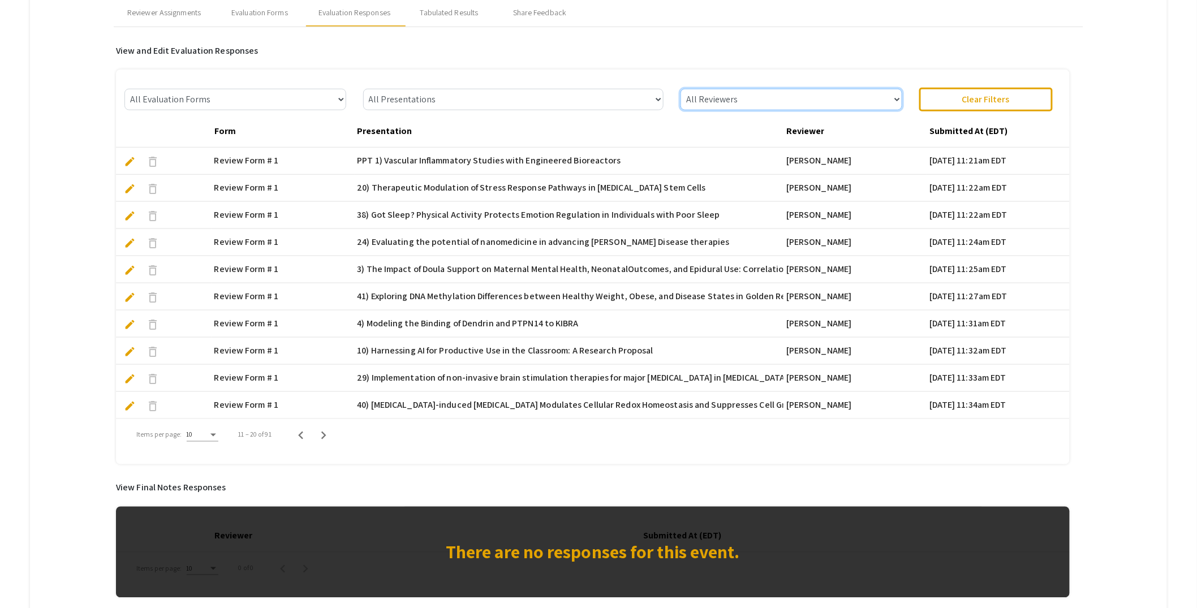
click at [898, 97] on select "All Reviewers [PERSON_NAME] [PERSON_NAME] [PERSON_NAME] [PERSON_NAME] [PERSON_N…" at bounding box center [791, 99] width 221 height 21
select select "[PERSON_NAME]"
click at [686, 89] on select "All Reviewers [PERSON_NAME] [PERSON_NAME] [PERSON_NAME] [PERSON_NAME] [PERSON_N…" at bounding box center [791, 99] width 221 height 21
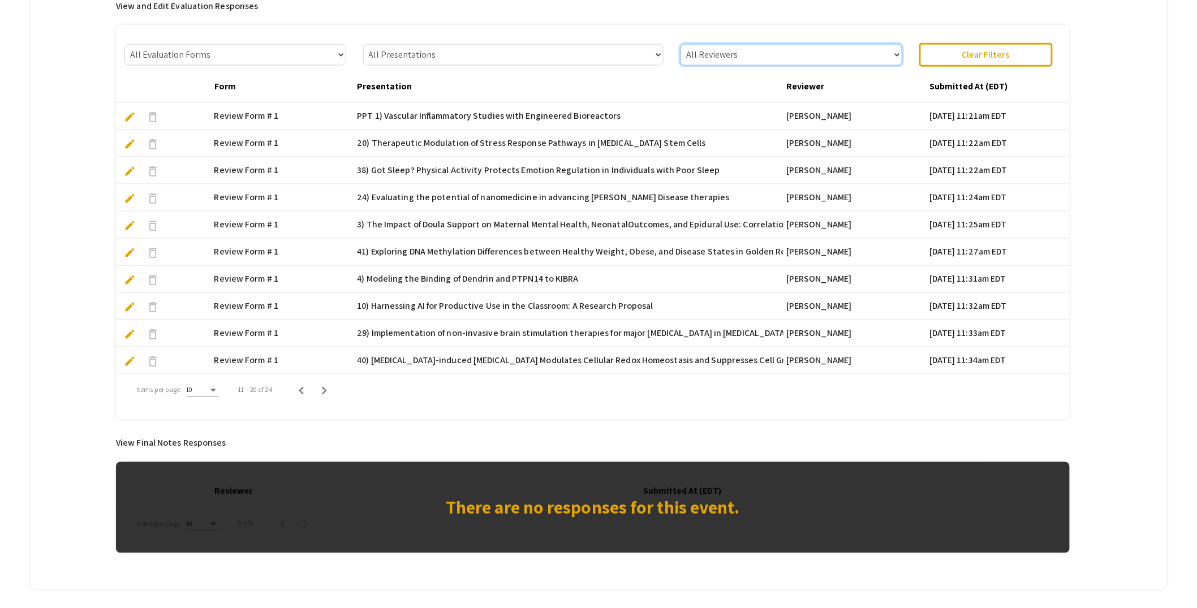
scroll to position [460, 0]
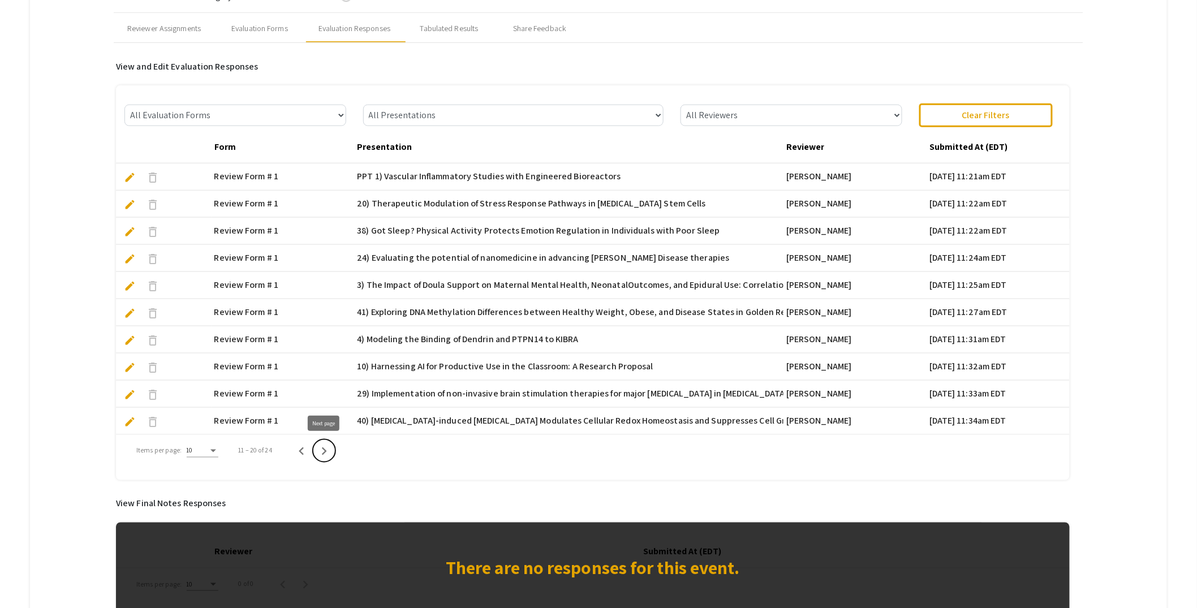
click at [328, 451] on icon "Next page" at bounding box center [324, 451] width 16 height 16
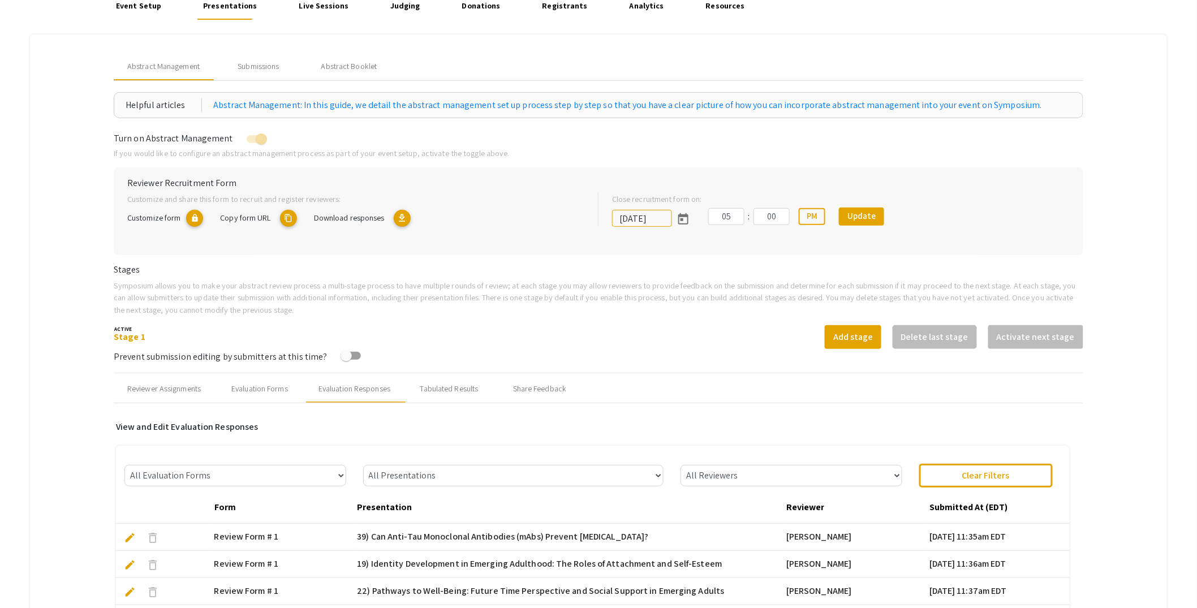
scroll to position [46, 0]
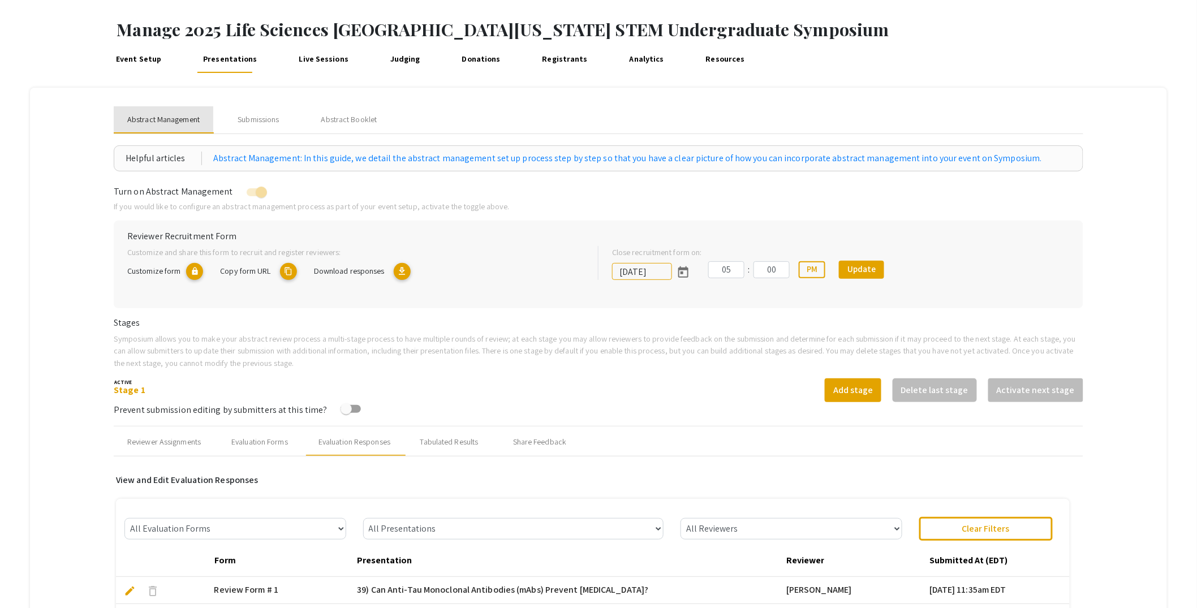
click at [170, 116] on span "Abstract Management" at bounding box center [163, 120] width 72 height 12
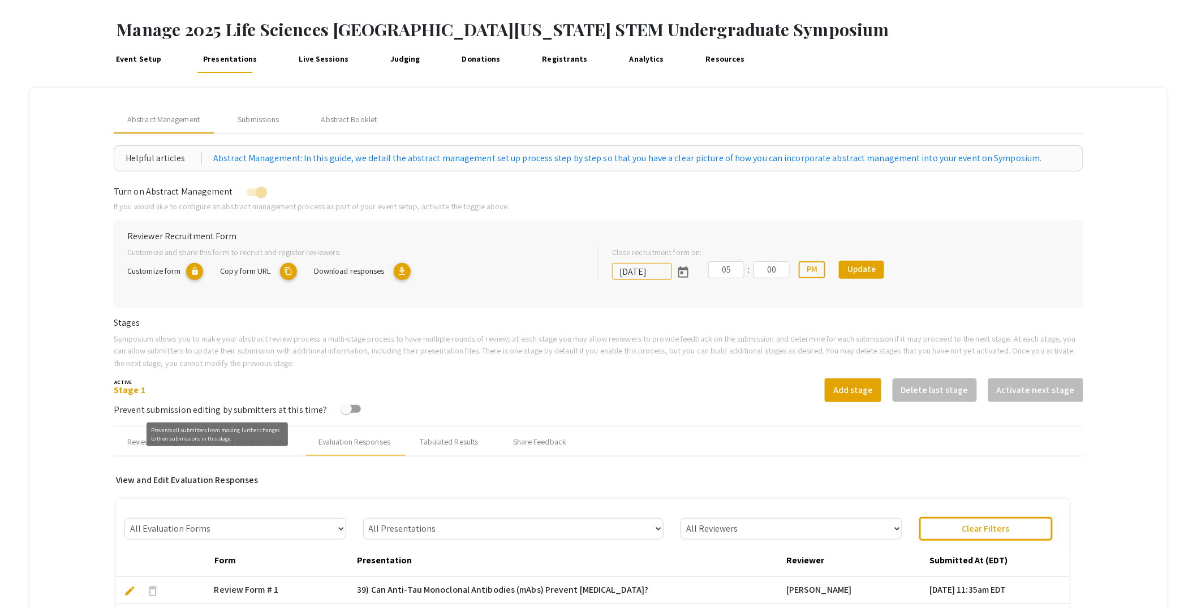
click at [159, 447] on mat-tooltip-component "Prevents all submitters from making further changes to their submissions in thi…" at bounding box center [217, 435] width 157 height 40
click at [148, 441] on div "Reviewer Assignments" at bounding box center [164, 442] width 74 height 12
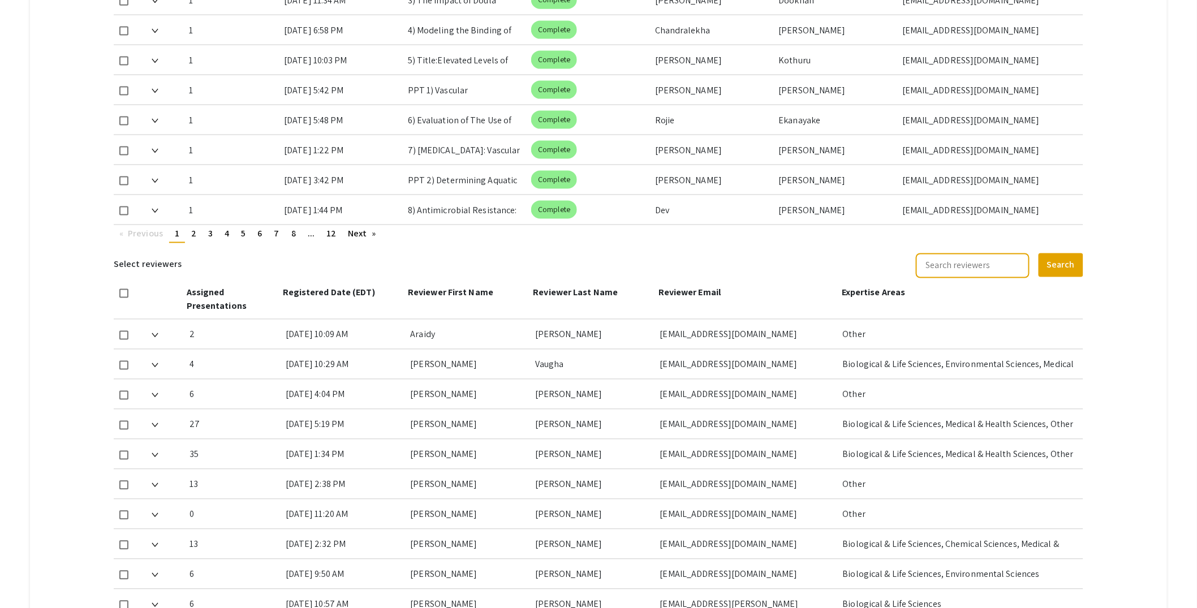
scroll to position [656, 0]
